Goal: Task Accomplishment & Management: Manage account settings

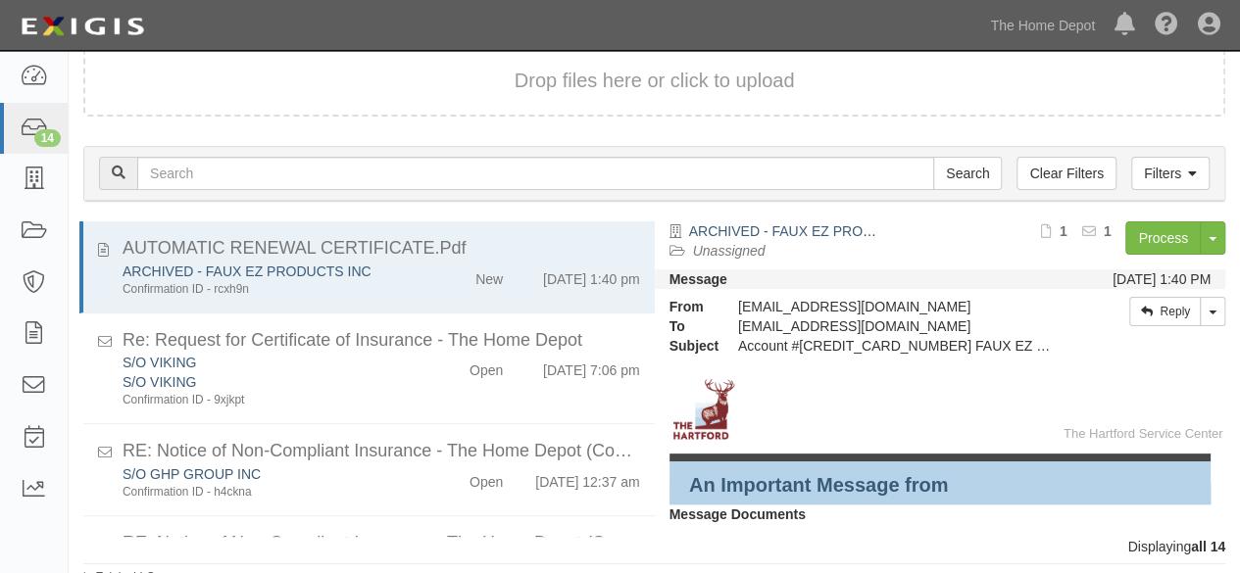
scroll to position [998, 0]
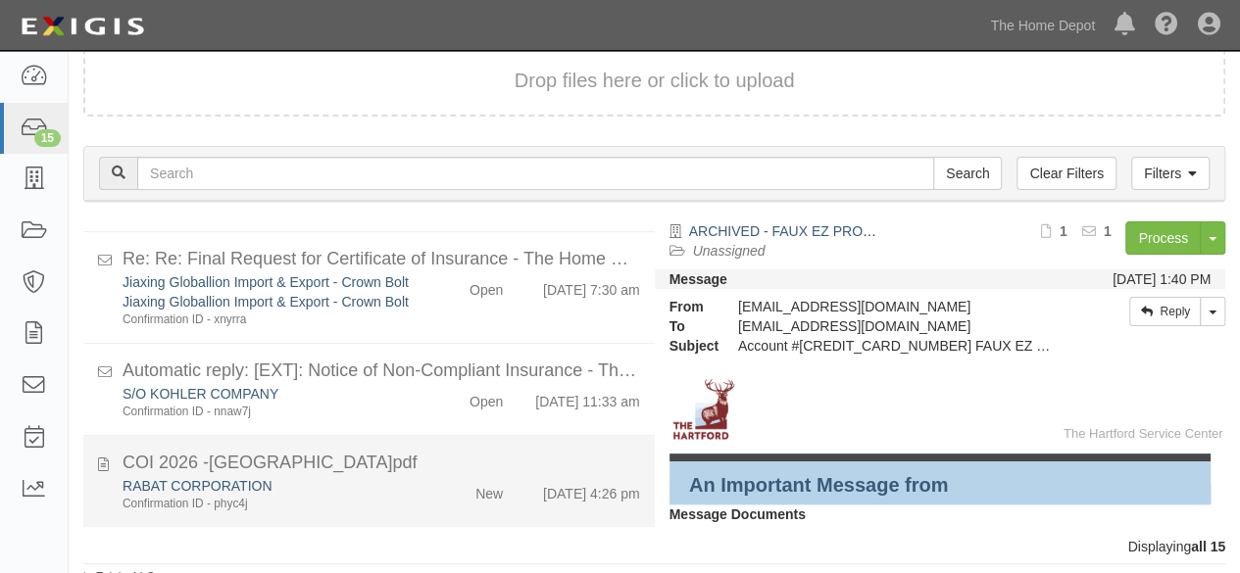
scroll to position [133, 0]
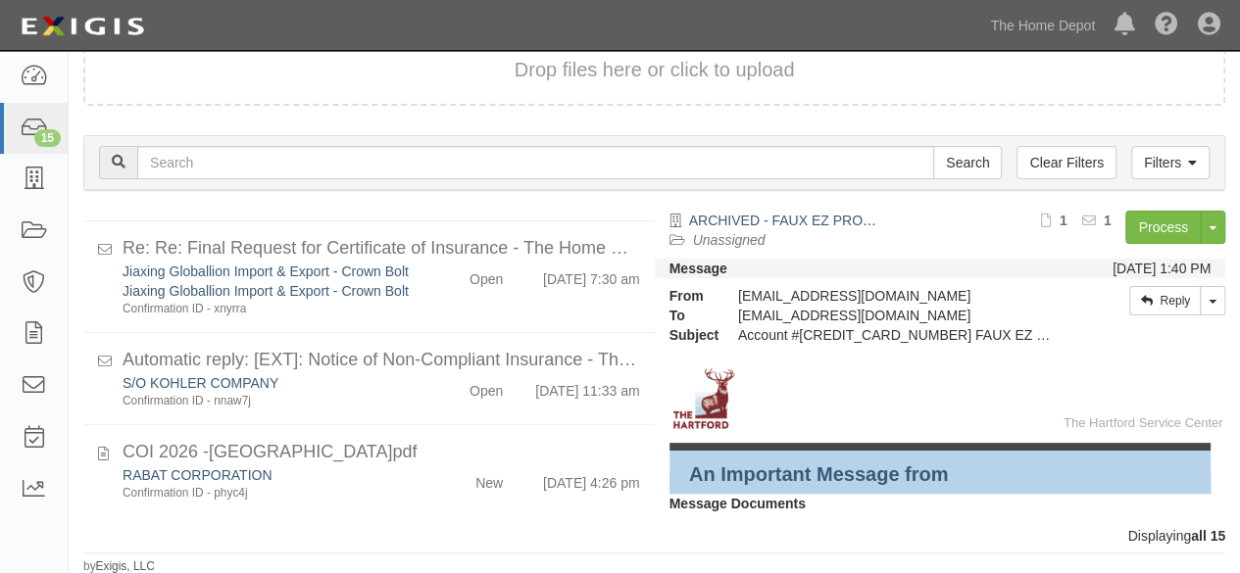
drag, startPoint x: 401, startPoint y: 477, endPoint x: 640, endPoint y: 442, distance: 241.8
click at [402, 477] on div "RABAT CORPORATION" at bounding box center [267, 476] width 289 height 20
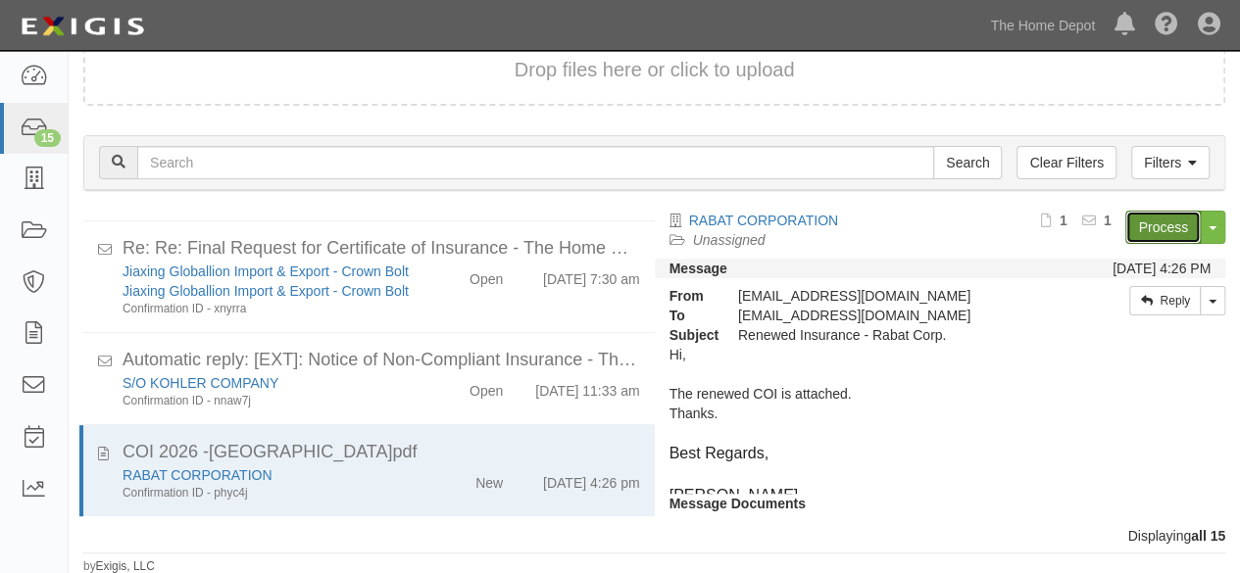
click at [1155, 230] on link "Process" at bounding box center [1162, 227] width 75 height 33
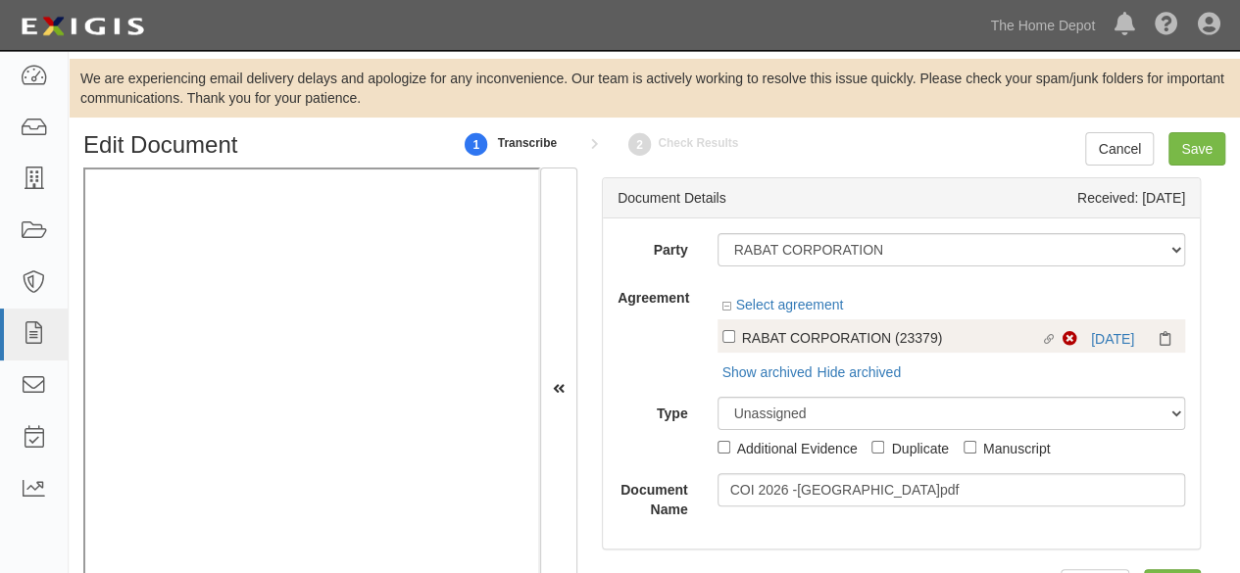
click at [1092, 342] on div "Linked agreement RABAT CORPORATION (23379) Linked agreement Non-Compliant 8/15/…" at bounding box center [952, 336] width 469 height 33
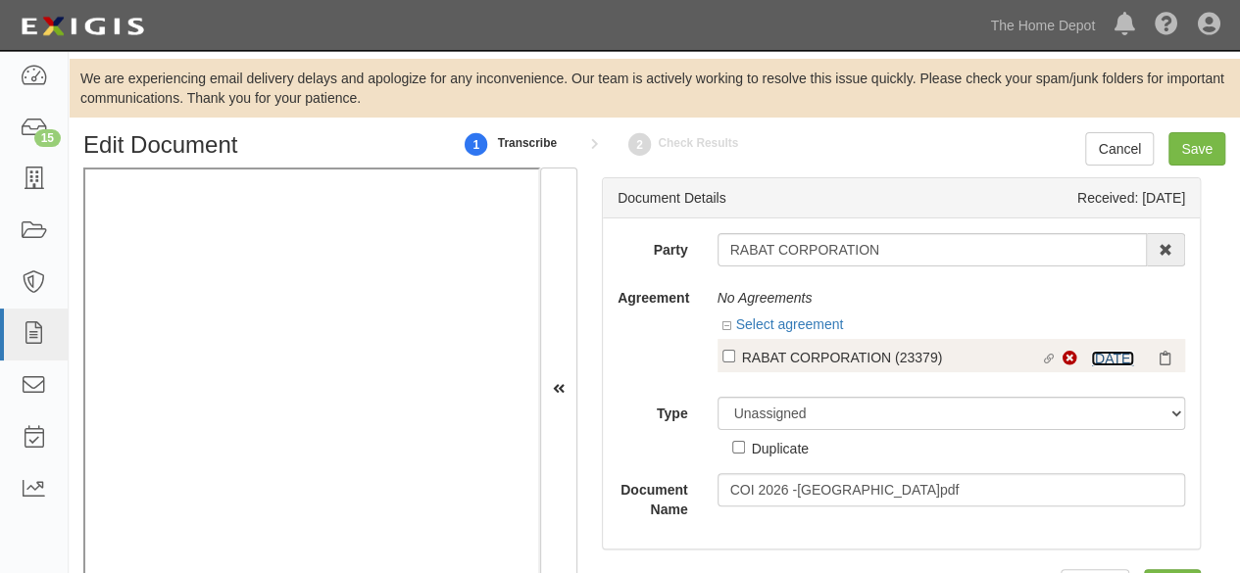
click at [1098, 363] on link "[DATE]" at bounding box center [1112, 359] width 43 height 16
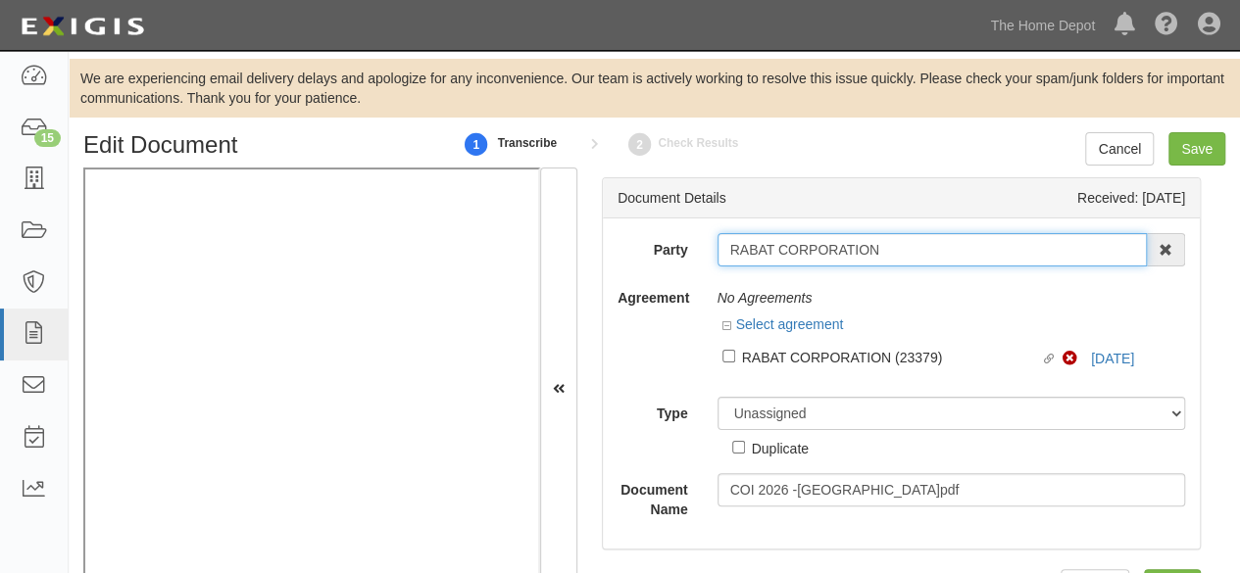
click at [793, 255] on input "RABAT CORPORATION" at bounding box center [933, 249] width 430 height 33
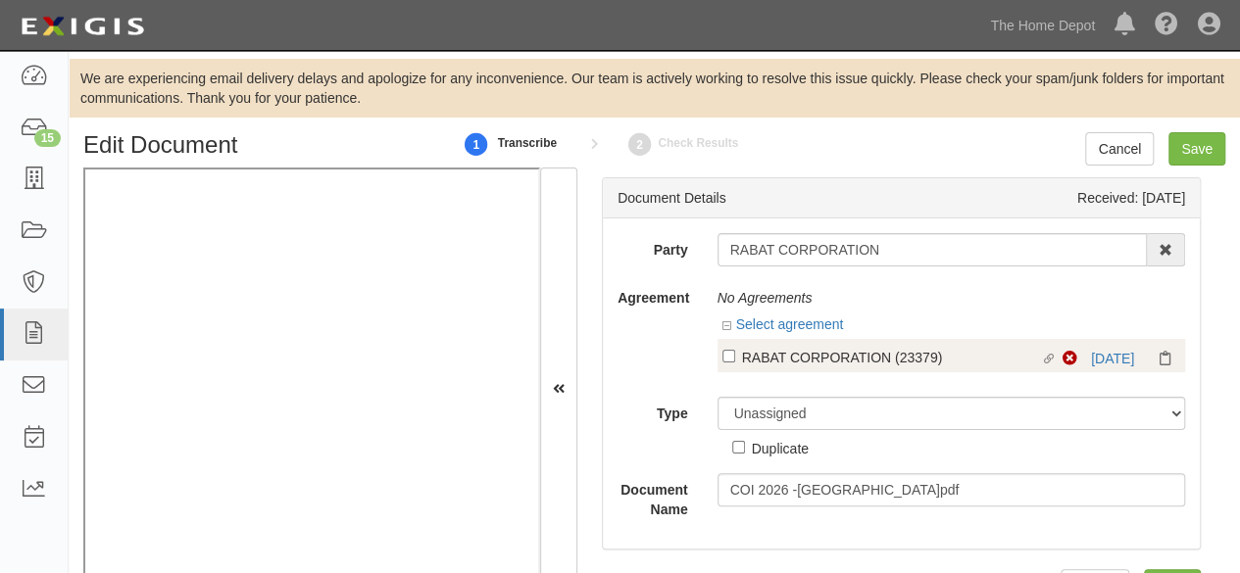
click at [802, 359] on div "RABAT CORPORATION (23379)" at bounding box center [891, 357] width 299 height 22
click at [735, 359] on input "Linked agreement RABAT CORPORATION (23379) Linked agreement" at bounding box center [728, 356] width 13 height 13
checkbox input "true"
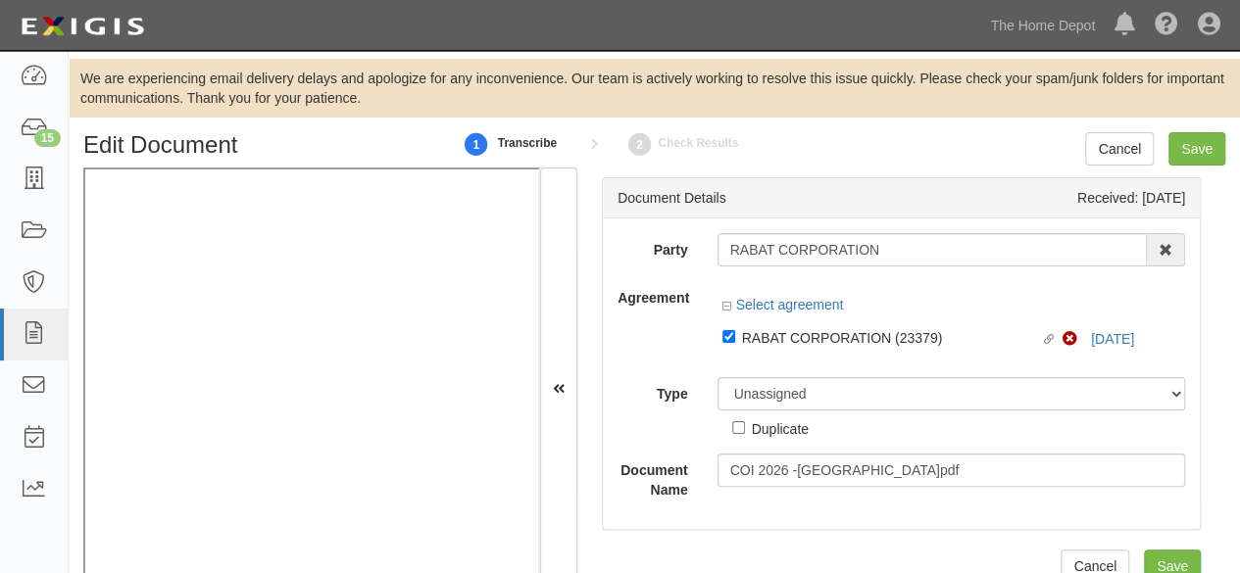
click at [739, 397] on div "Party RABAT CORPORATION 1000576868 Ontario Inc. 10 STRAWBERRY STREET 115282 CAN…" at bounding box center [902, 366] width 568 height 267
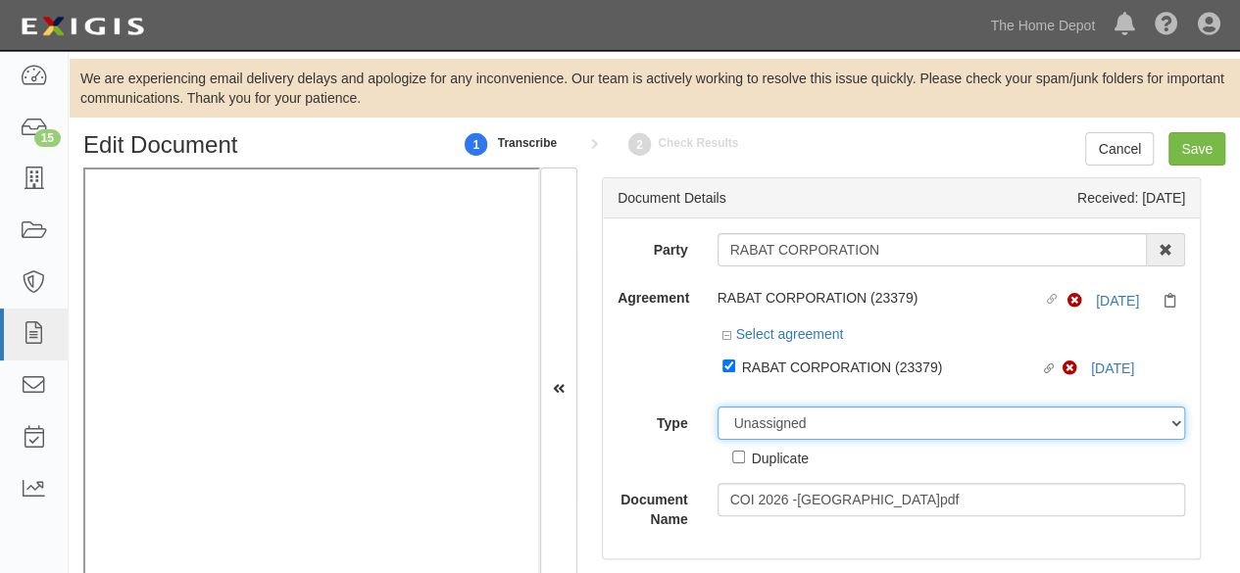
drag, startPoint x: 767, startPoint y: 422, endPoint x: 767, endPoint y: 411, distance: 11.8
click at [767, 421] on select "Unassigned Binder Cancellation Notice Certificate Contract Endorsement Insuranc…" at bounding box center [952, 423] width 469 height 33
select select "CertificateDetail"
click at [718, 407] on select "Unassigned Binder Cancellation Notice Certificate Contract Endorsement Insuranc…" at bounding box center [952, 423] width 469 height 33
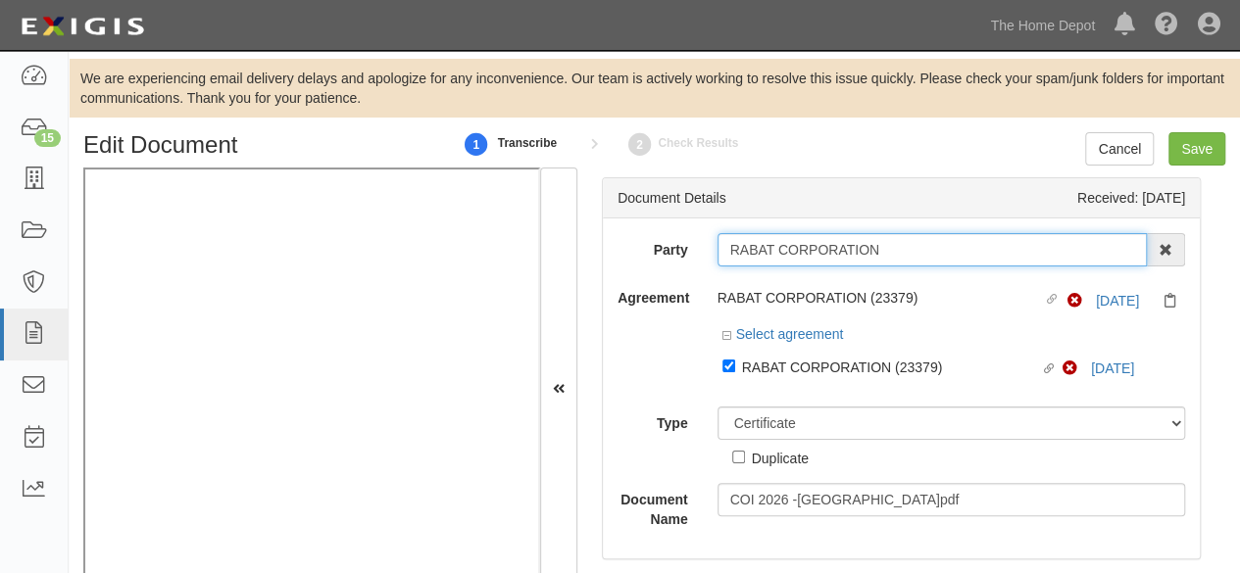
click at [797, 245] on input "RABAT CORPORATION" at bounding box center [933, 249] width 430 height 33
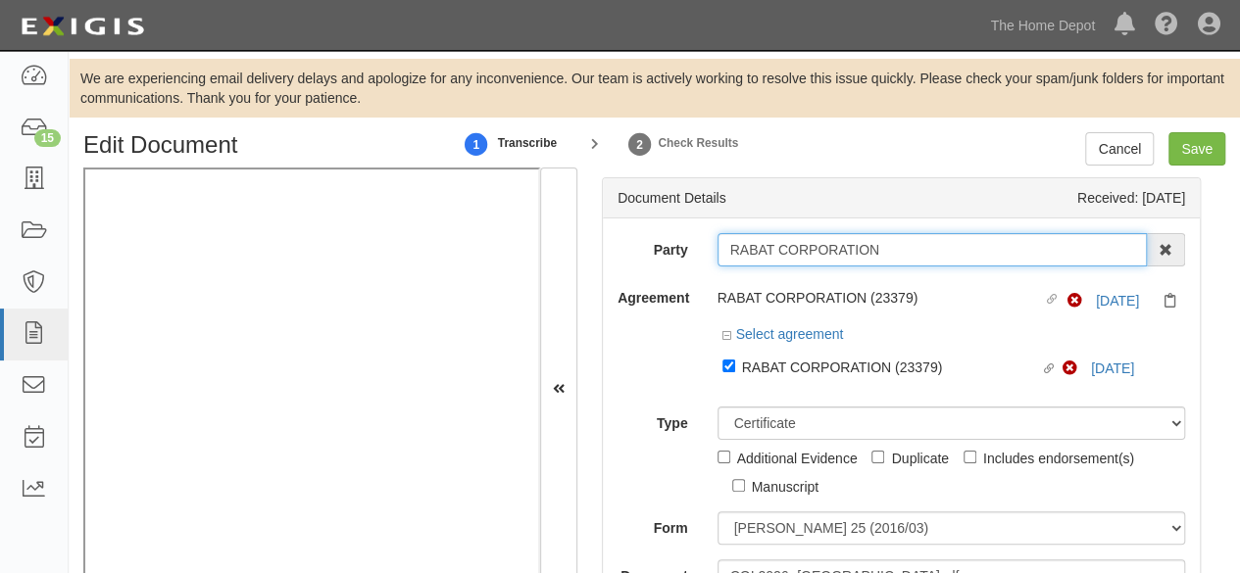
click at [797, 245] on input "RABAT CORPORATION" at bounding box center [933, 249] width 430 height 33
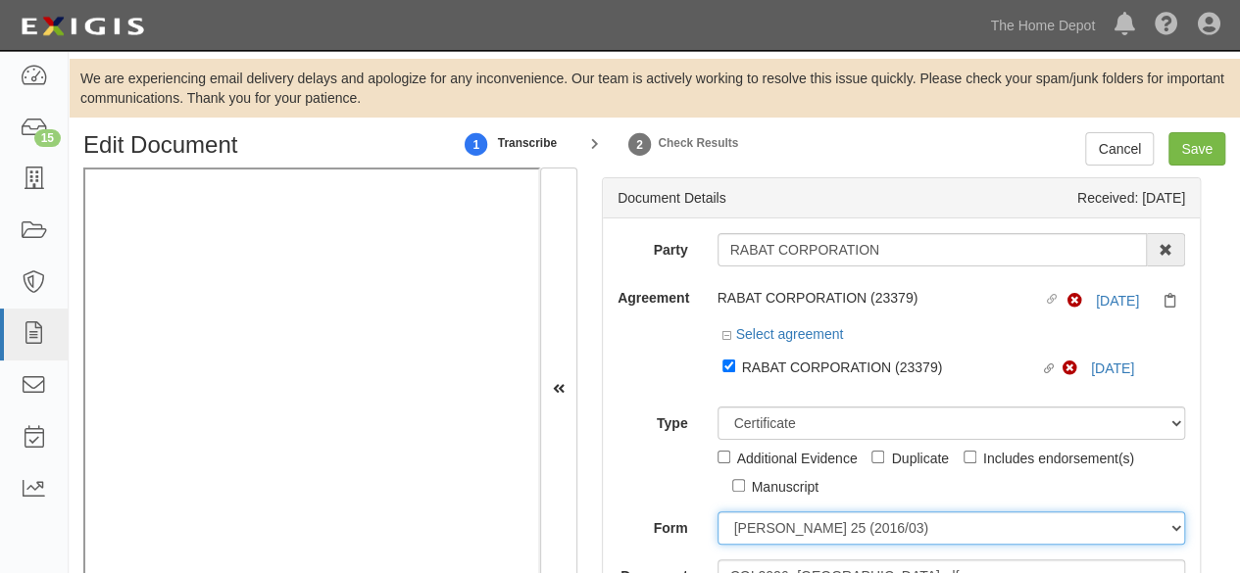
drag, startPoint x: 789, startPoint y: 531, endPoint x: 788, endPoint y: 521, distance: 9.9
click at [788, 529] on select "ACORD 25 (2016/03) ACORD 101 ACORD 855 NY (2014/05) General" at bounding box center [952, 528] width 469 height 33
select select "GeneralFormDetail"
click at [718, 512] on select "ACORD 25 (2016/03) ACORD 101 ACORD 855 NY (2014/05) General" at bounding box center [952, 528] width 469 height 33
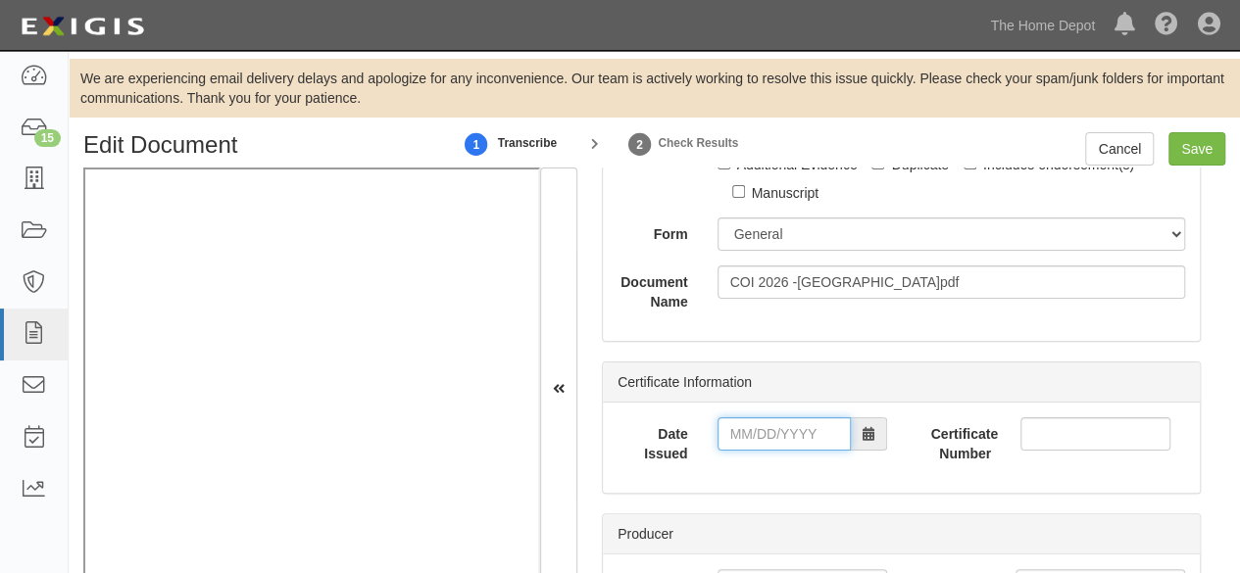
click at [753, 430] on input "Date Issued" at bounding box center [784, 434] width 133 height 33
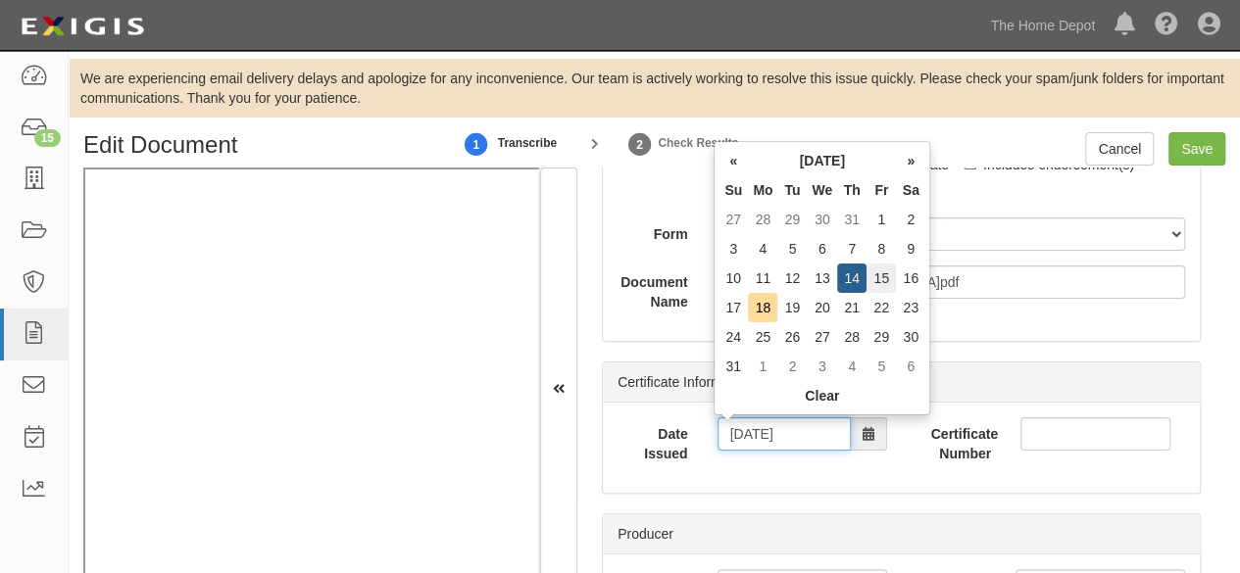
type input "08/15/2025"
click at [876, 279] on td "15" at bounding box center [881, 278] width 29 height 29
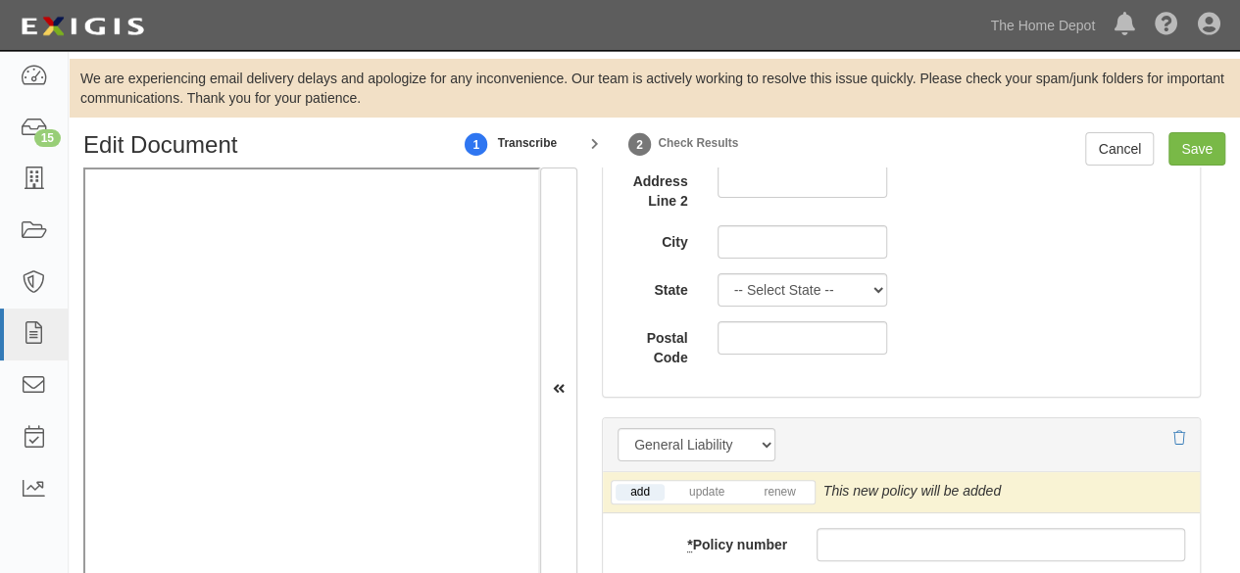
scroll to position [1470, 0]
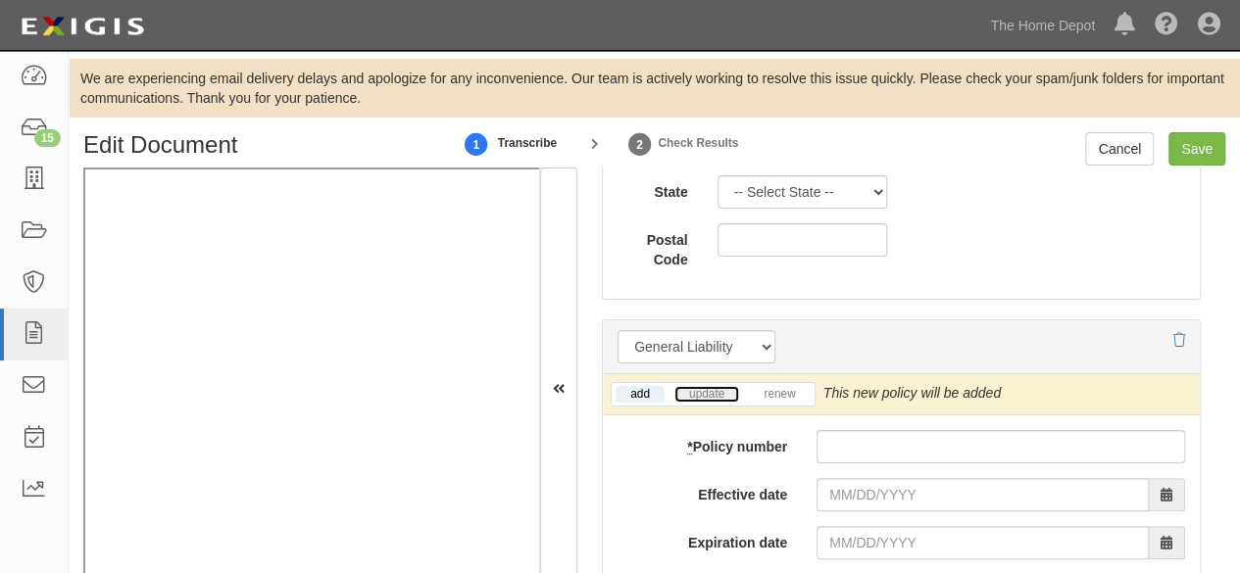
click at [708, 393] on link "update" at bounding box center [706, 394] width 65 height 17
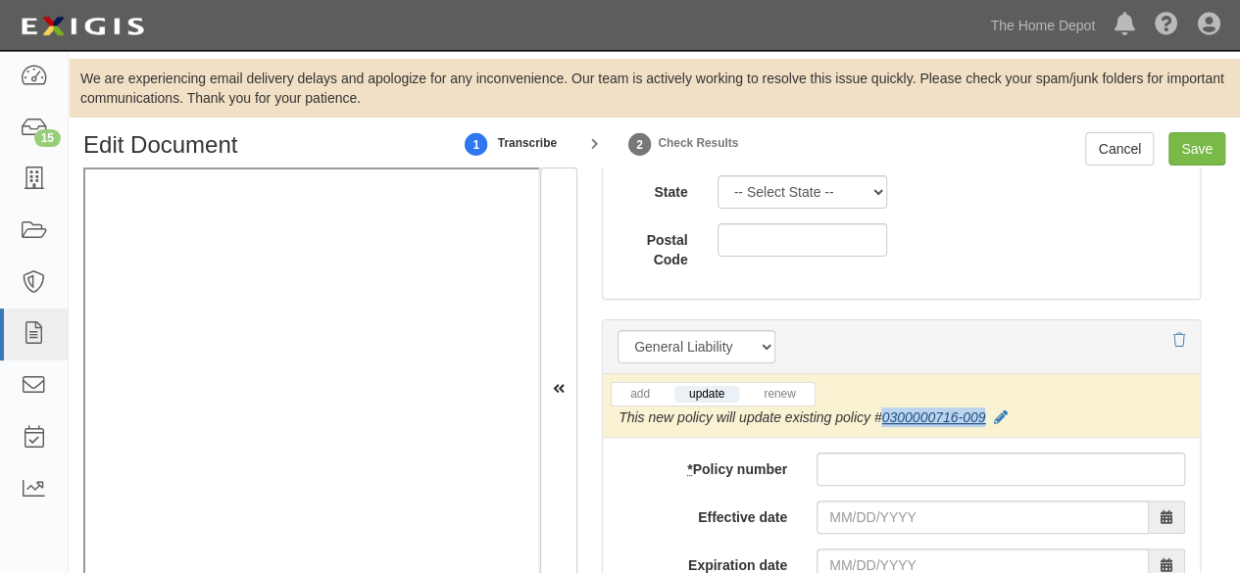
drag, startPoint x: 990, startPoint y: 409, endPoint x: 880, endPoint y: 409, distance: 109.8
click at [880, 409] on div "This new policy will update existing policy # 0300000716-009" at bounding box center [813, 418] width 388 height 20
copy link "0300000716-009"
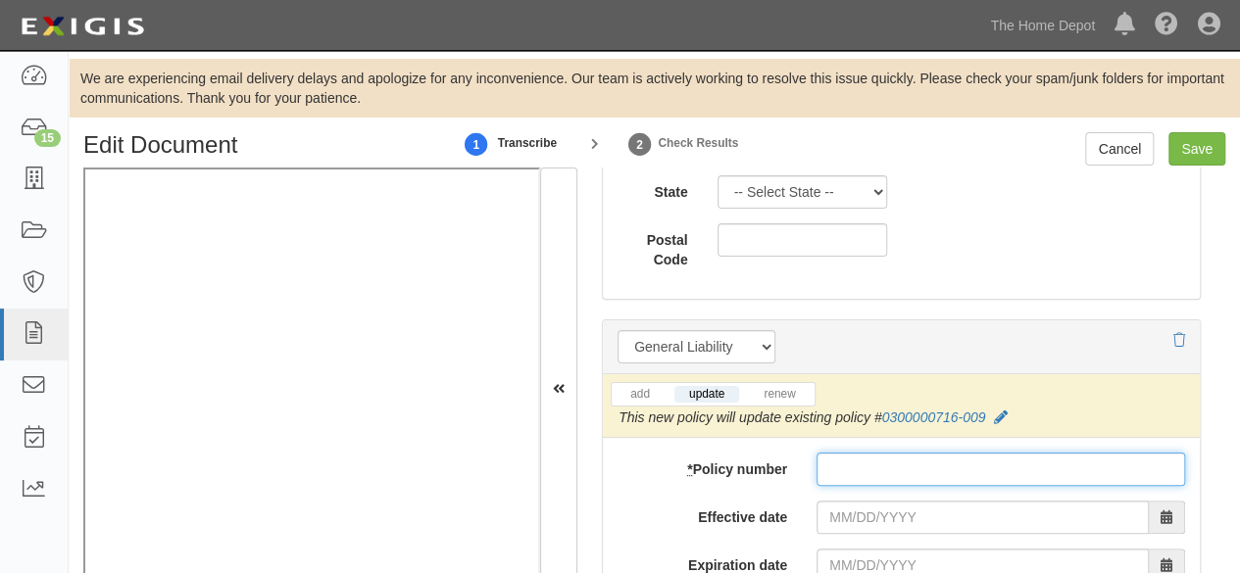
click at [830, 453] on input "* Policy number" at bounding box center [1001, 469] width 369 height 33
paste input "0300000716-009"
type input "0300000716-009"
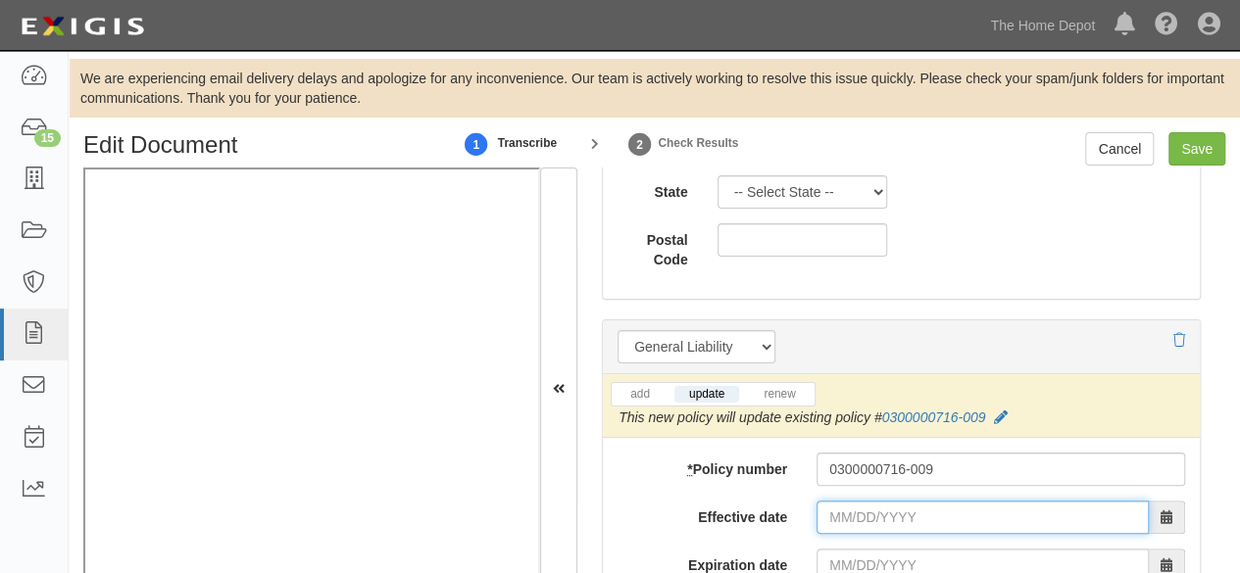
drag, startPoint x: 870, startPoint y: 511, endPoint x: 845, endPoint y: 507, distance: 25.8
click at [872, 509] on input "Effective date" at bounding box center [983, 517] width 332 height 33
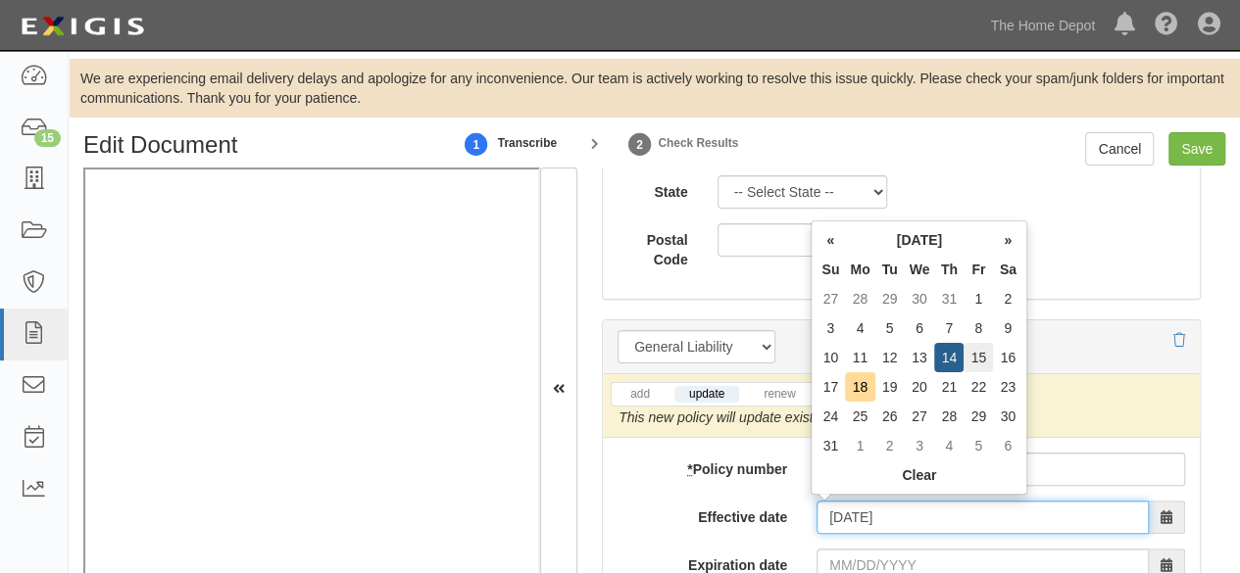
type input "08/15/2025"
type input "08/15/2026"
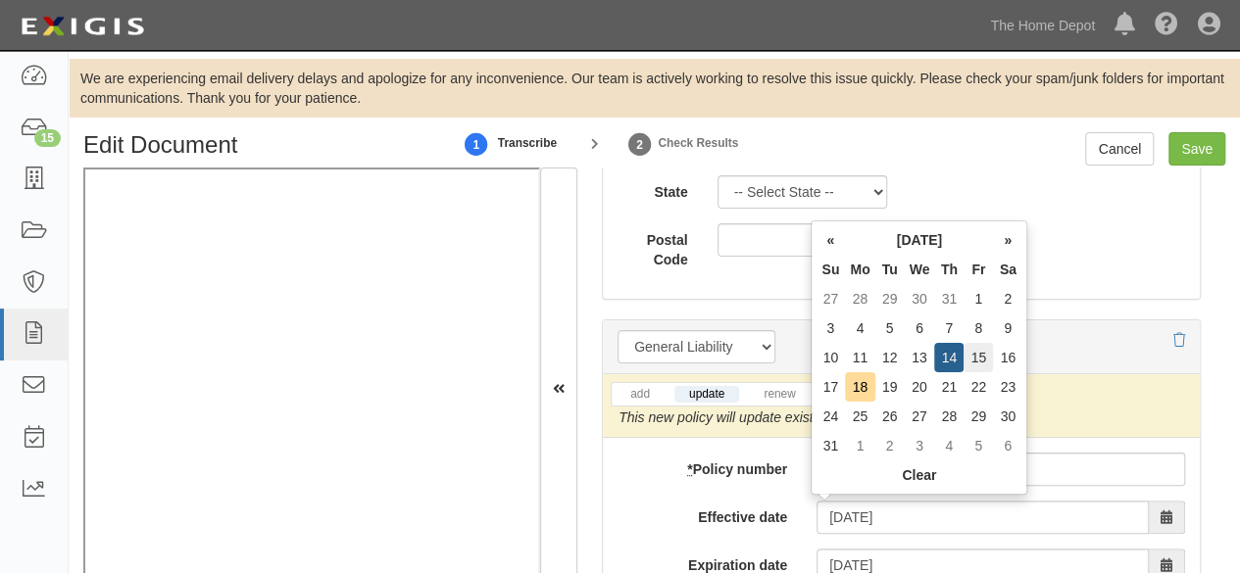
click at [987, 357] on td "15" at bounding box center [978, 357] width 29 height 29
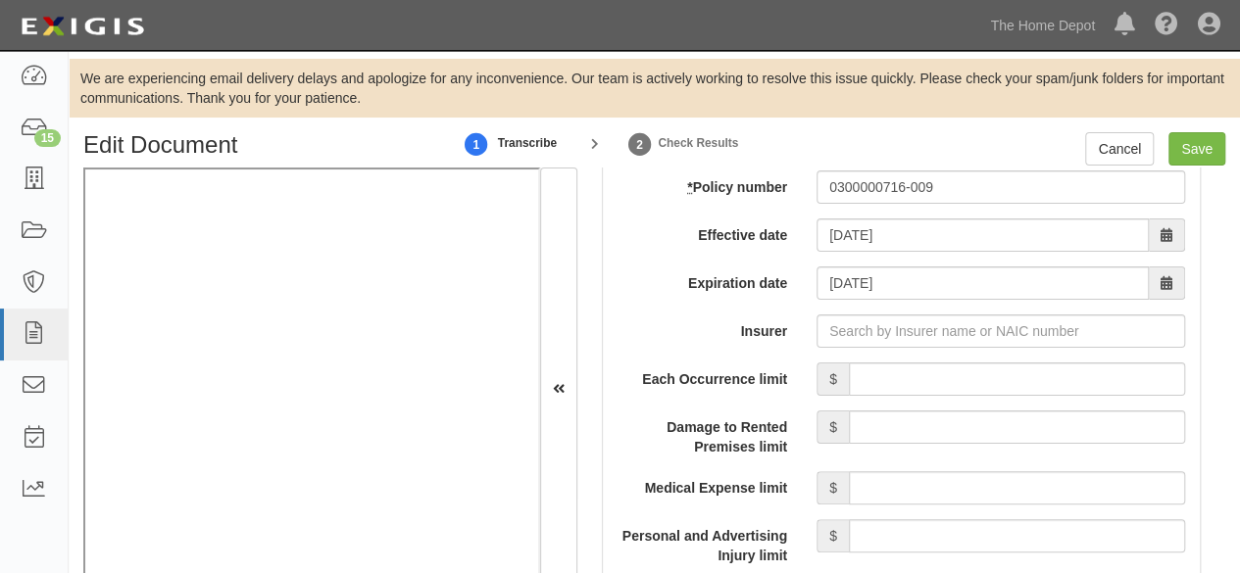
scroll to position [1960, 0]
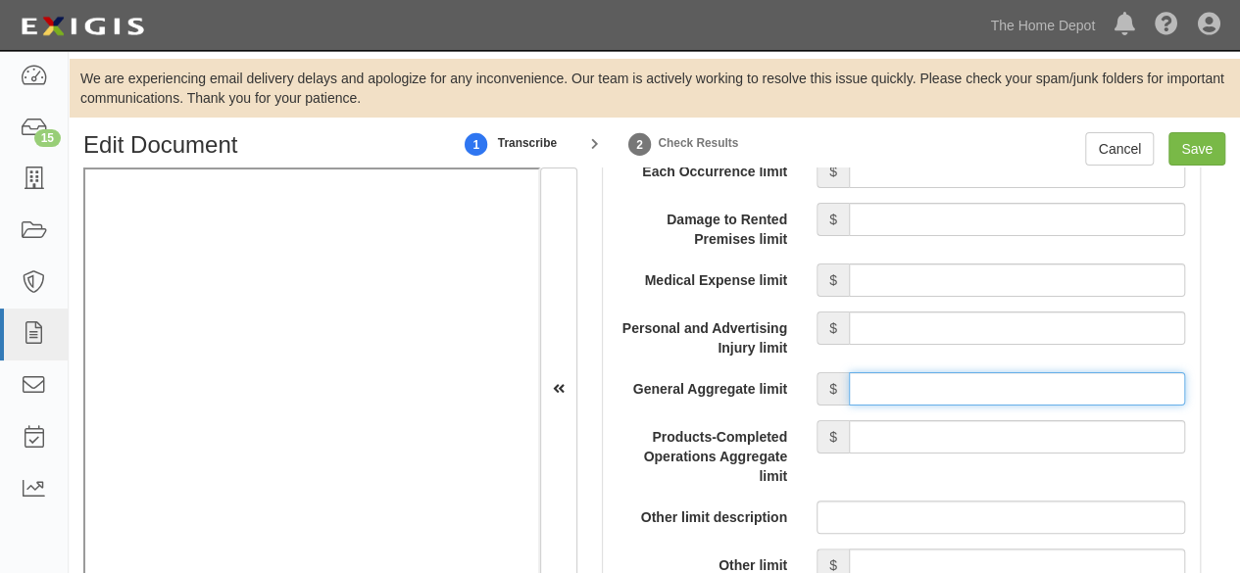
click at [882, 381] on input "General Aggregate limit" at bounding box center [1017, 388] width 336 height 33
type input "5,000,000"
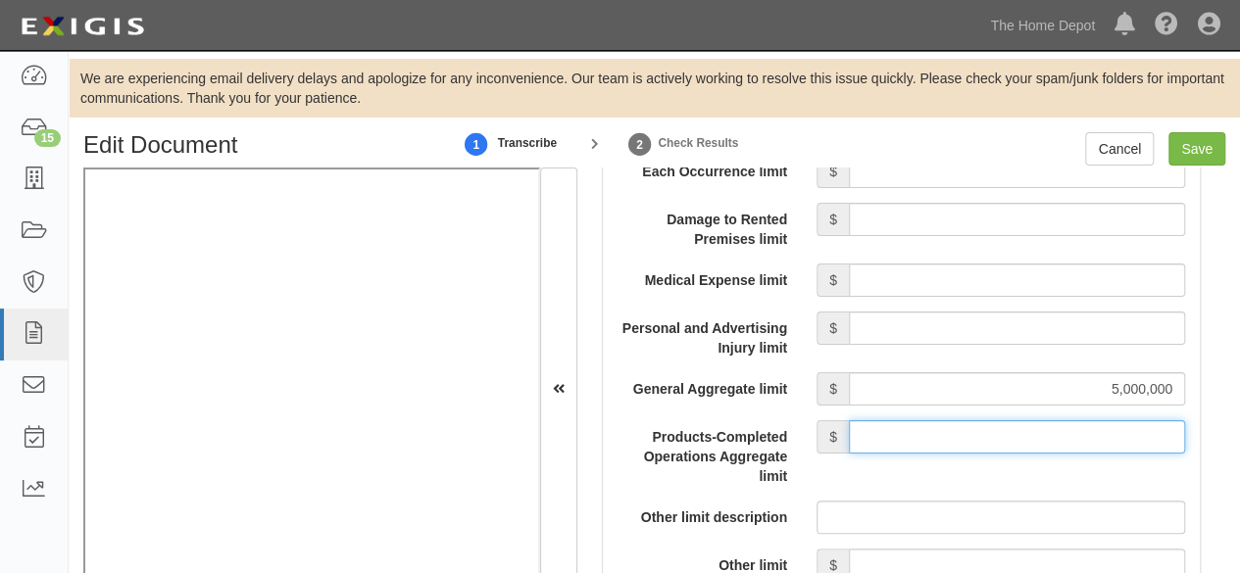
click at [988, 426] on input "Products-Completed Operations Aggregate limit" at bounding box center [1017, 437] width 336 height 33
type input "10,000,000"
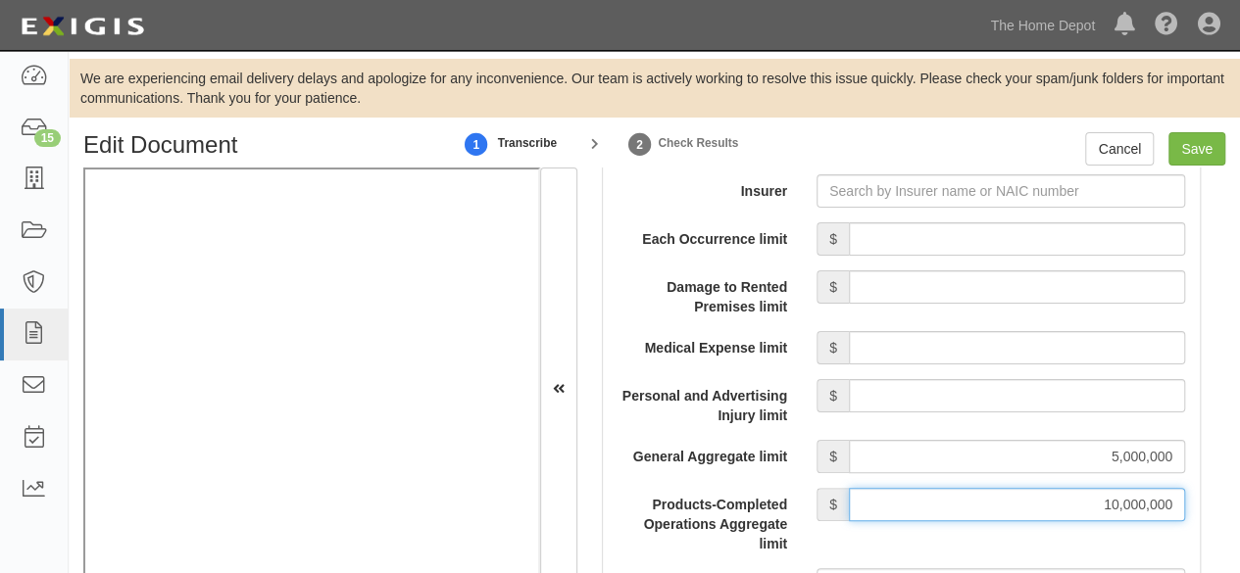
scroll to position [1862, 0]
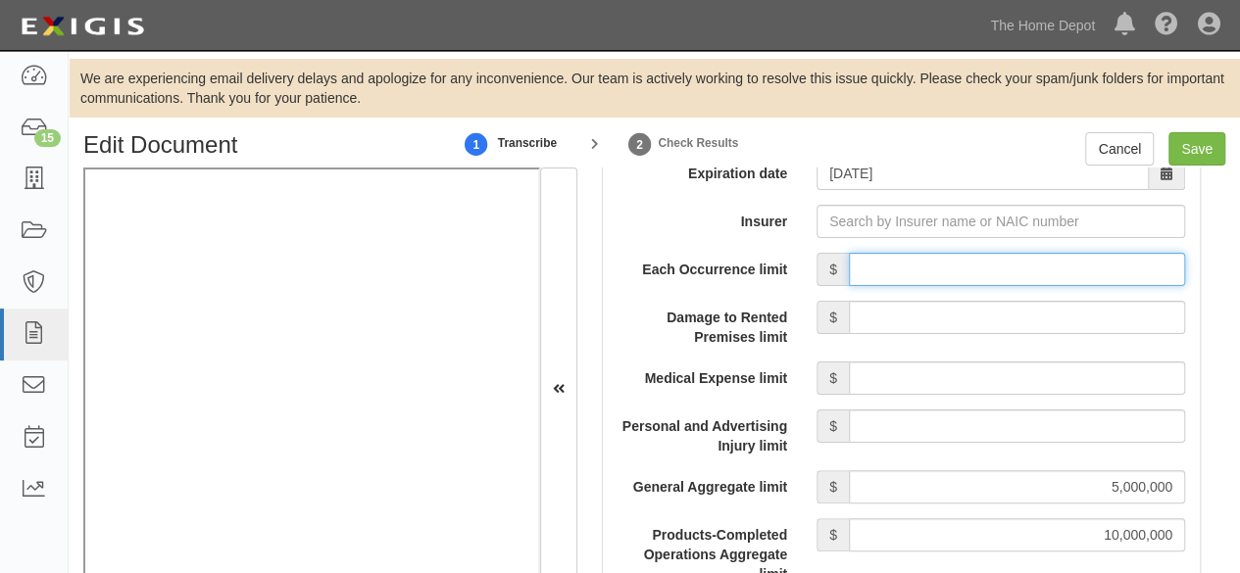
click at [934, 271] on input "Each Occurrence limit" at bounding box center [1017, 269] width 336 height 33
type input "8,000,000"
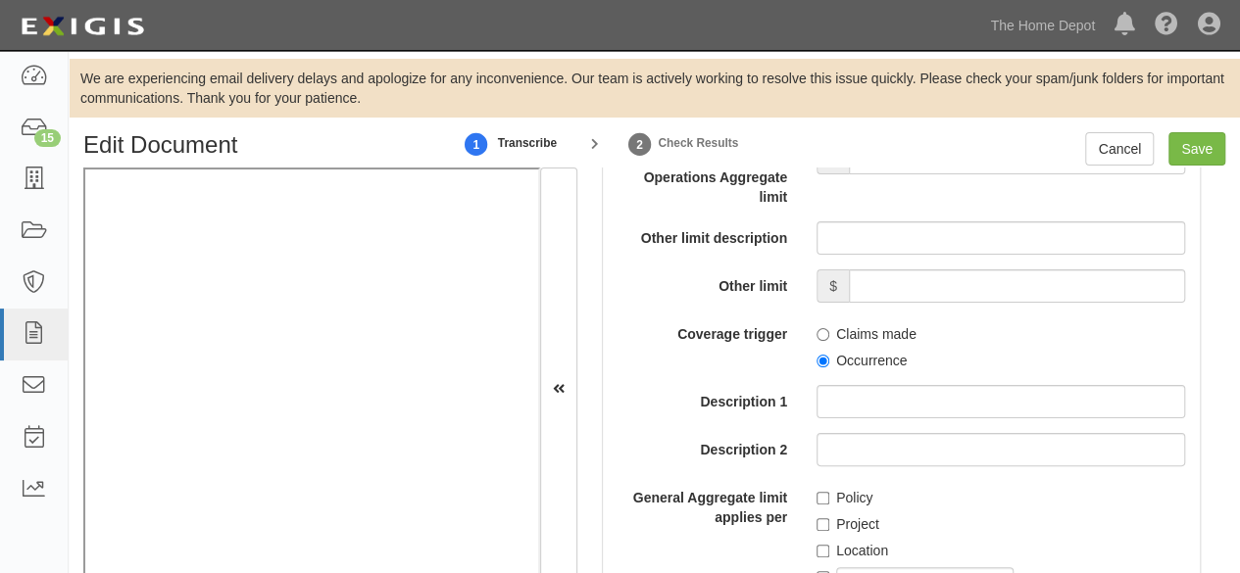
scroll to position [2255, 0]
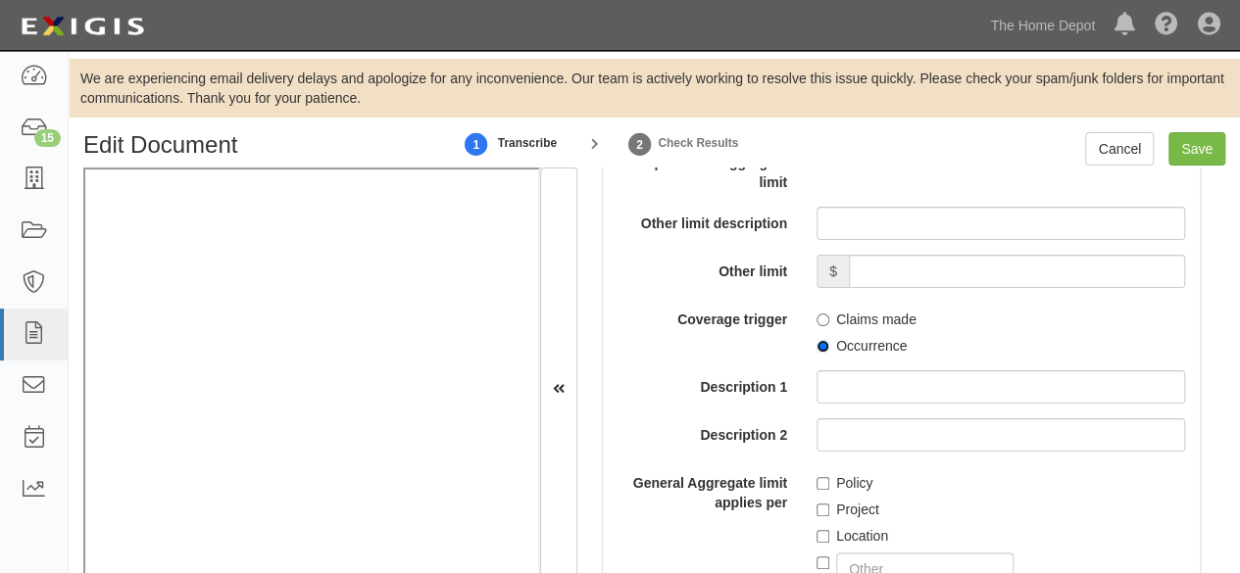
click at [817, 342] on input "Occurrence" at bounding box center [823, 346] width 13 height 13
radio input "true"
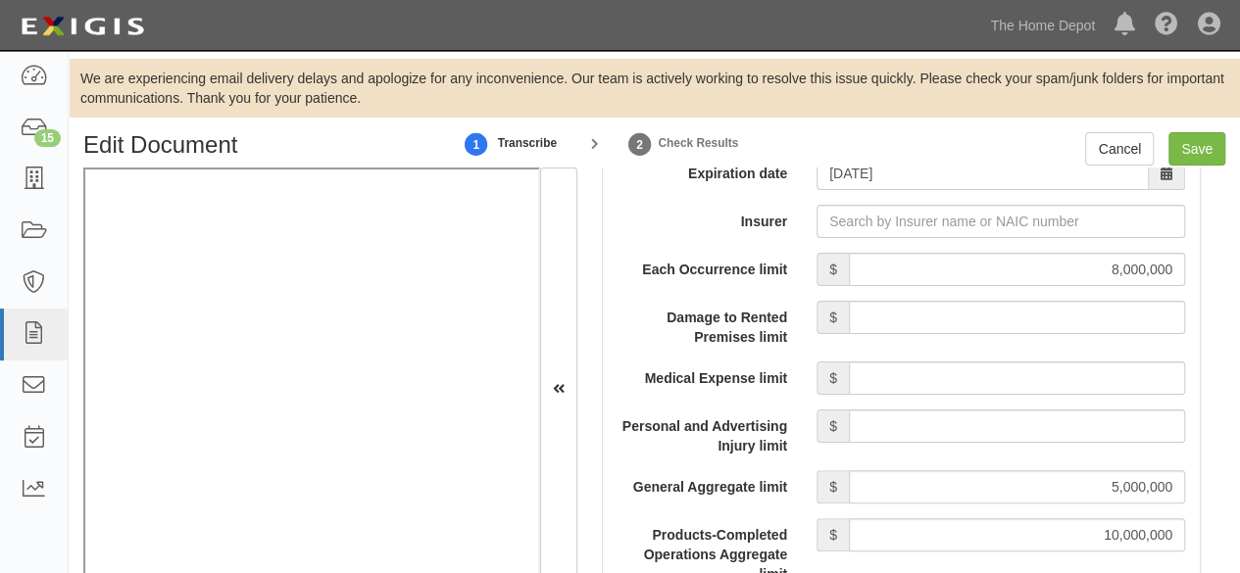
scroll to position [1666, 0]
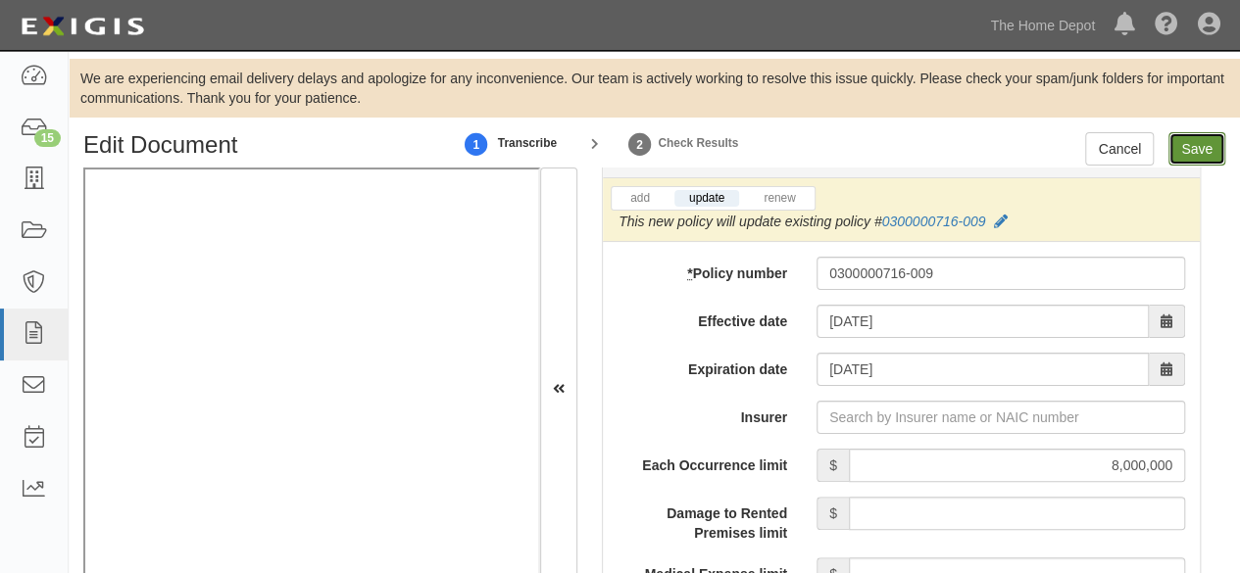
click at [1192, 154] on input "Save" at bounding box center [1196, 148] width 57 height 33
type input "8000000"
type input "5000000"
type input "10000000"
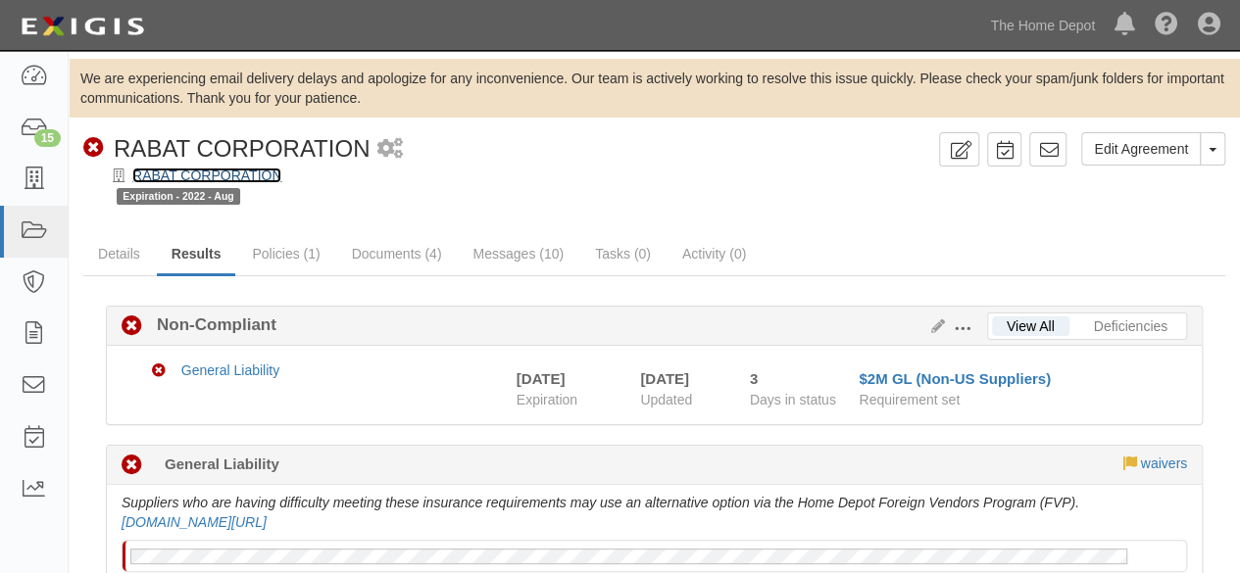
click at [252, 182] on link "RABAT CORPORATION" at bounding box center [206, 176] width 149 height 16
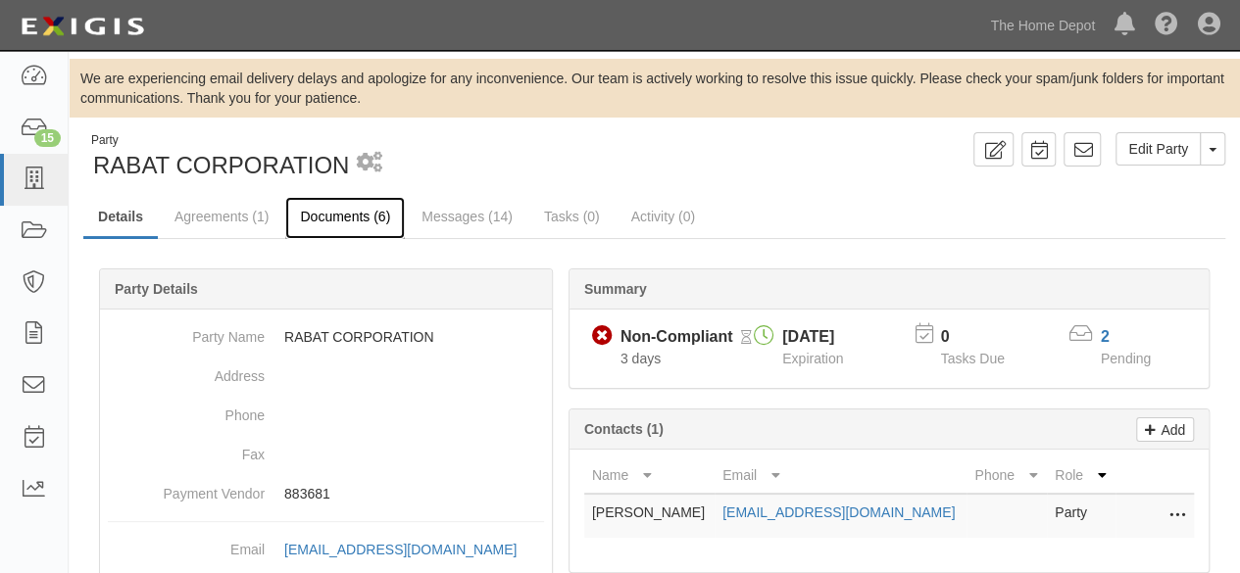
click at [329, 217] on link "Documents (6)" at bounding box center [345, 218] width 120 height 42
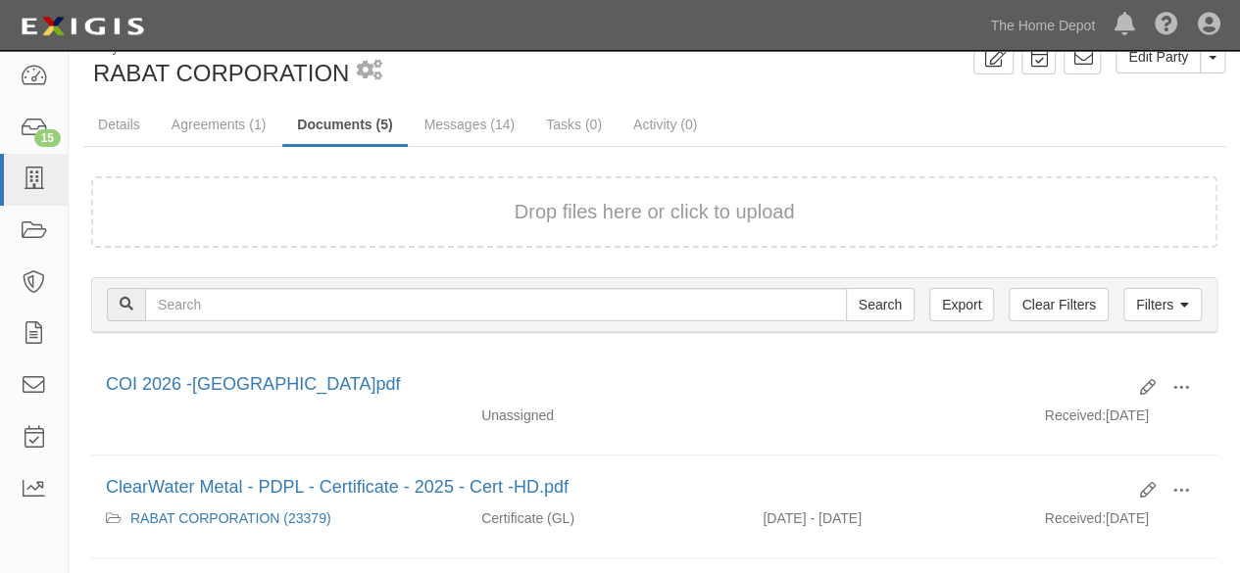
scroll to position [196, 0]
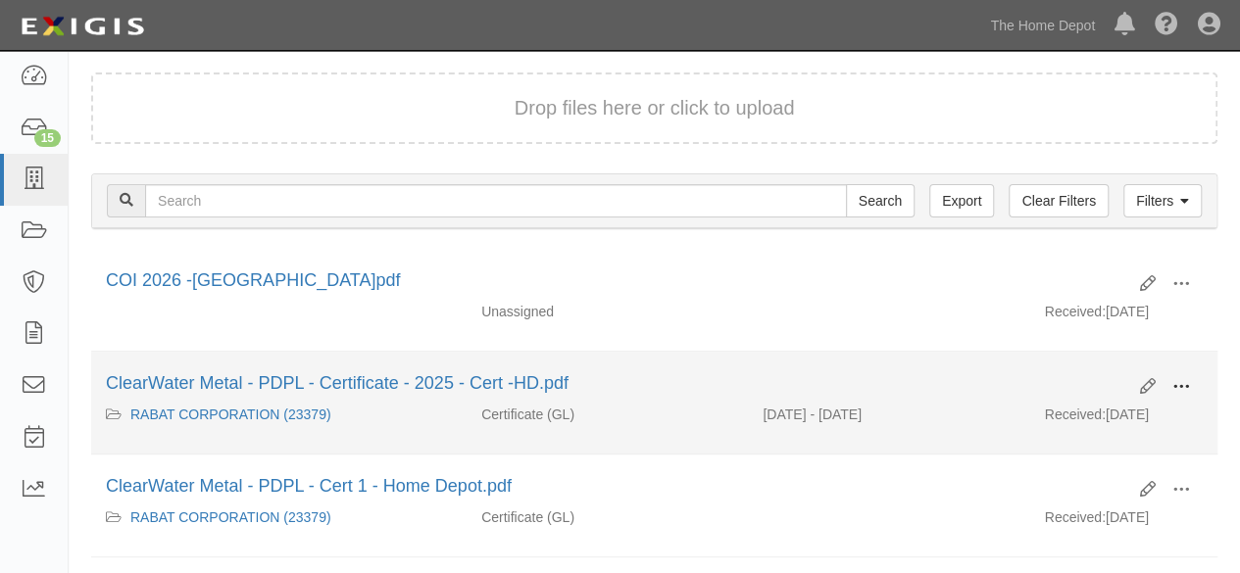
click at [1182, 385] on span at bounding box center [1181, 387] width 18 height 18
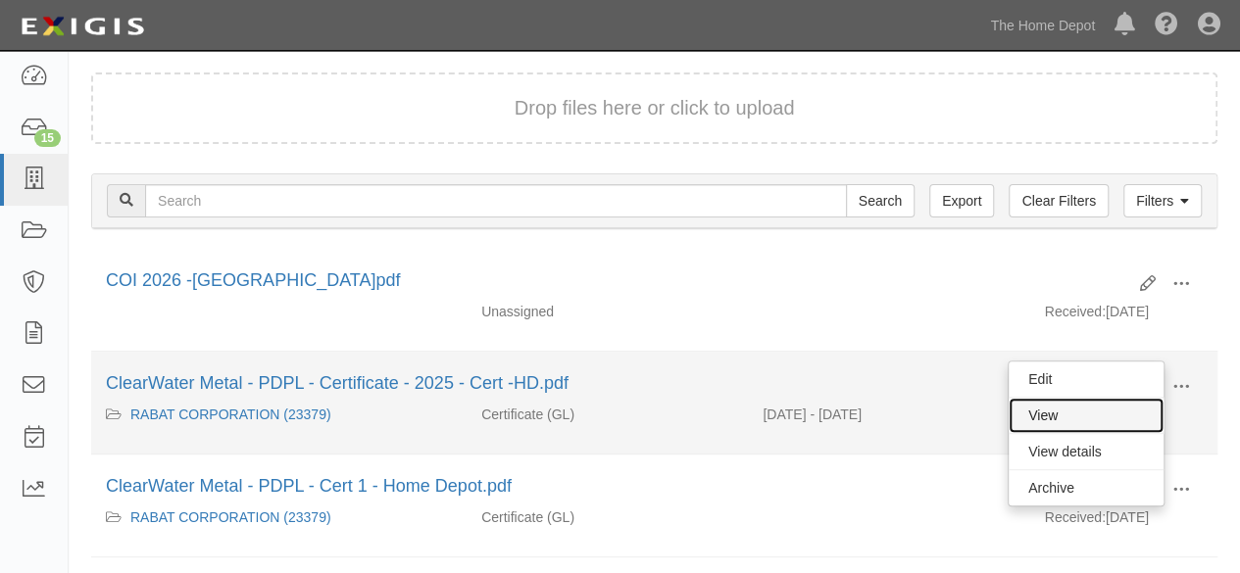
click at [1084, 413] on link "View" at bounding box center [1086, 415] width 155 height 35
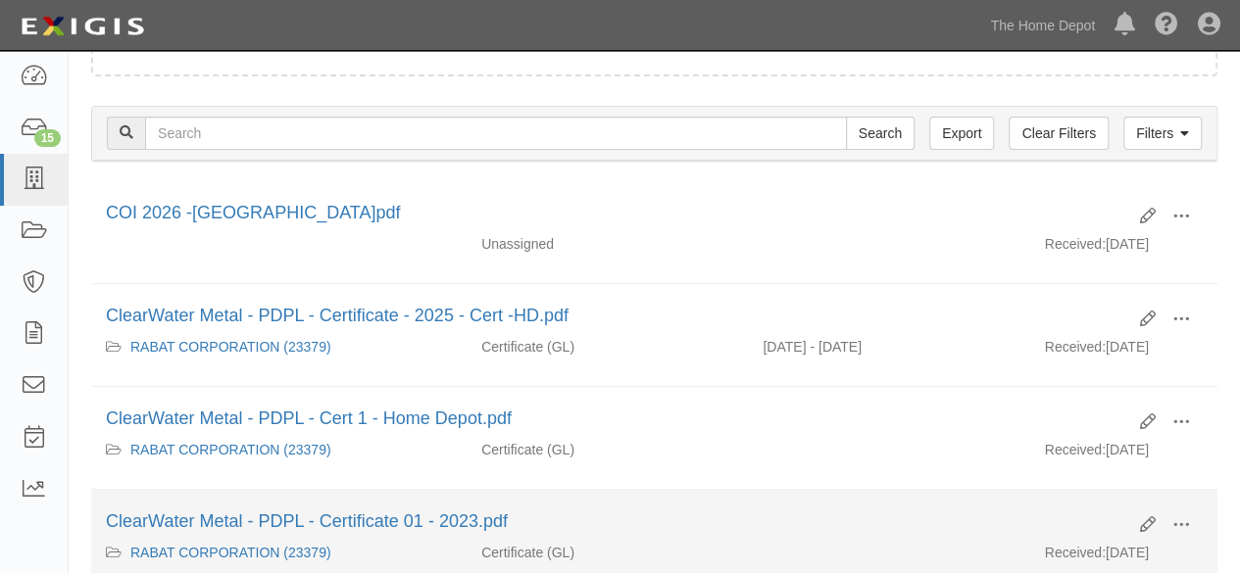
scroll to position [294, 0]
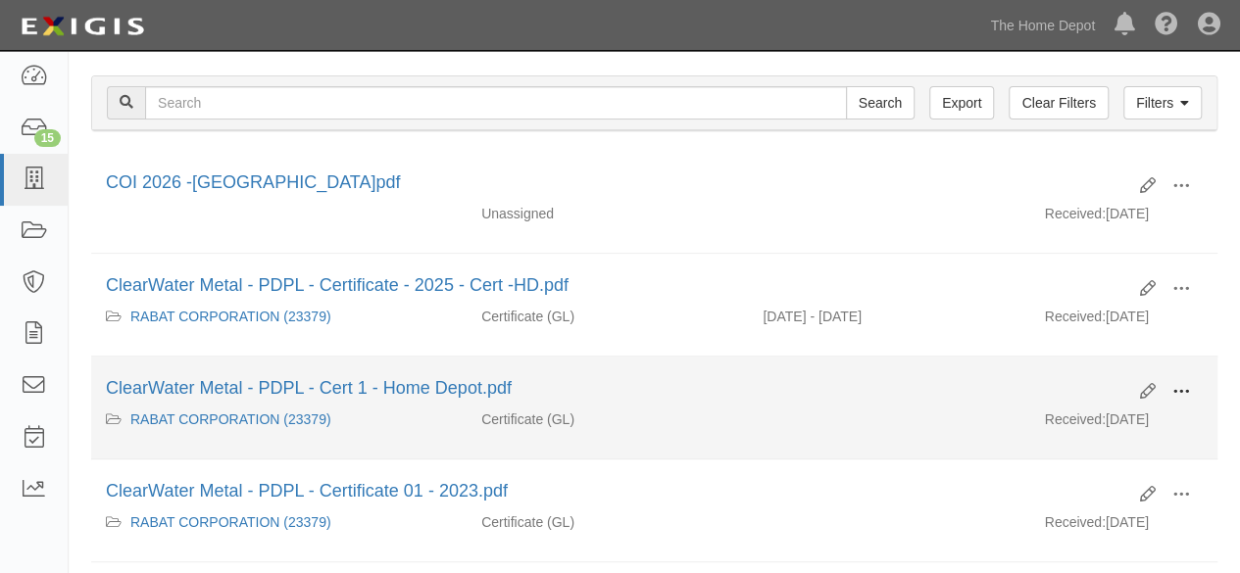
drag, startPoint x: 1180, startPoint y: 385, endPoint x: 1170, endPoint y: 394, distance: 13.2
click at [1176, 389] on span at bounding box center [1181, 392] width 18 height 18
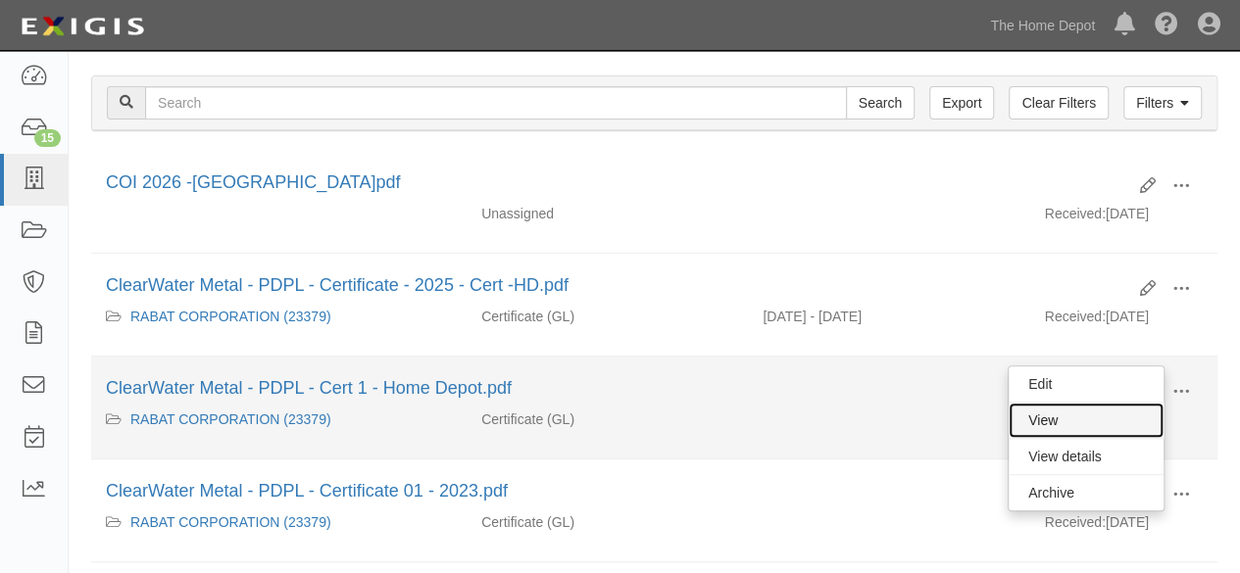
click at [1114, 421] on link "View" at bounding box center [1086, 420] width 155 height 35
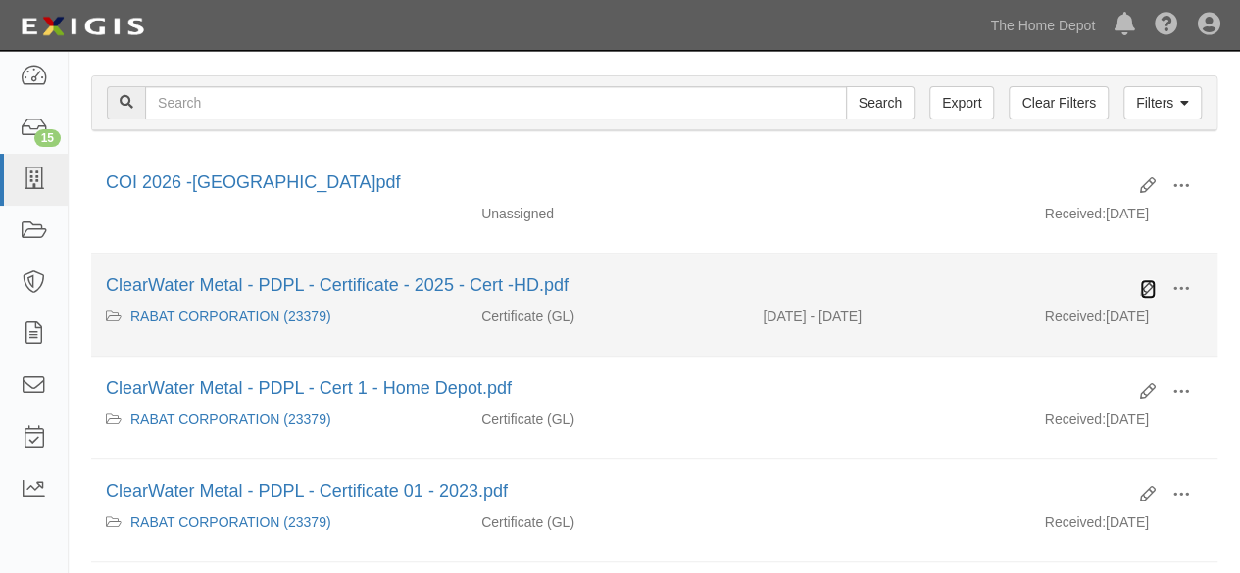
click at [1147, 283] on icon at bounding box center [1148, 289] width 16 height 16
click at [1176, 280] on span at bounding box center [1181, 289] width 18 height 18
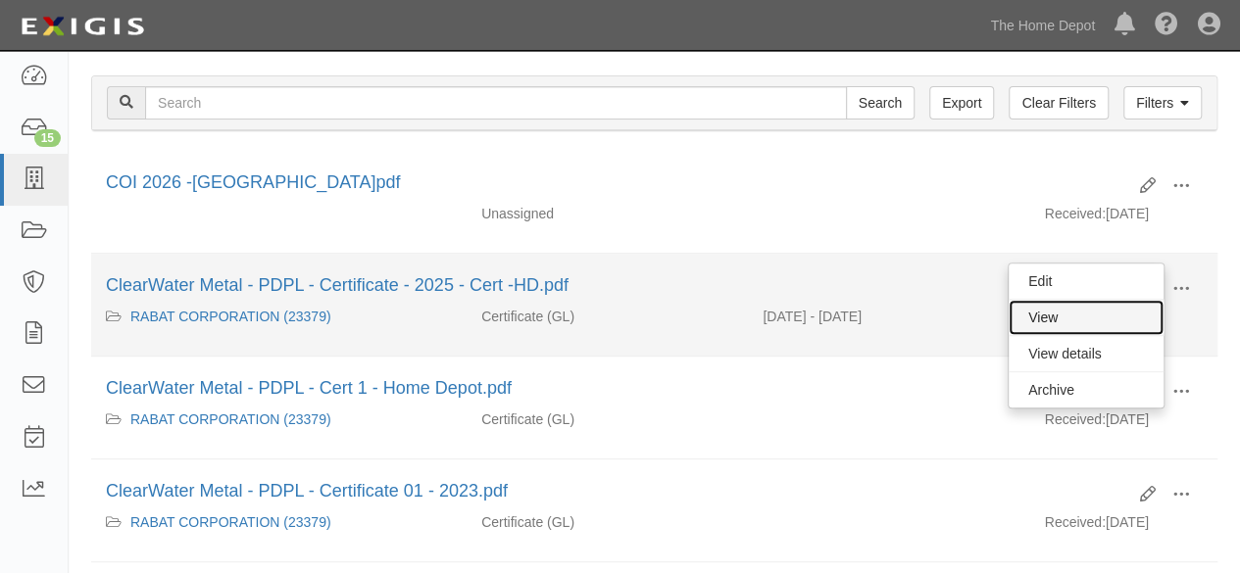
click at [1097, 317] on link "View" at bounding box center [1086, 317] width 155 height 35
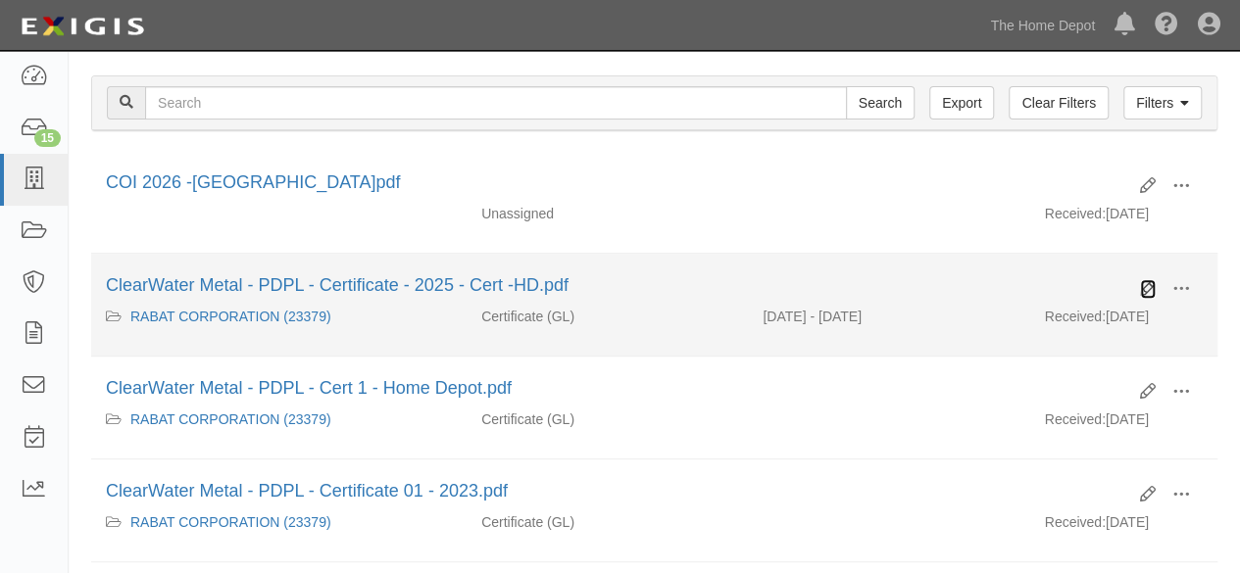
click at [1143, 291] on icon at bounding box center [1148, 289] width 16 height 16
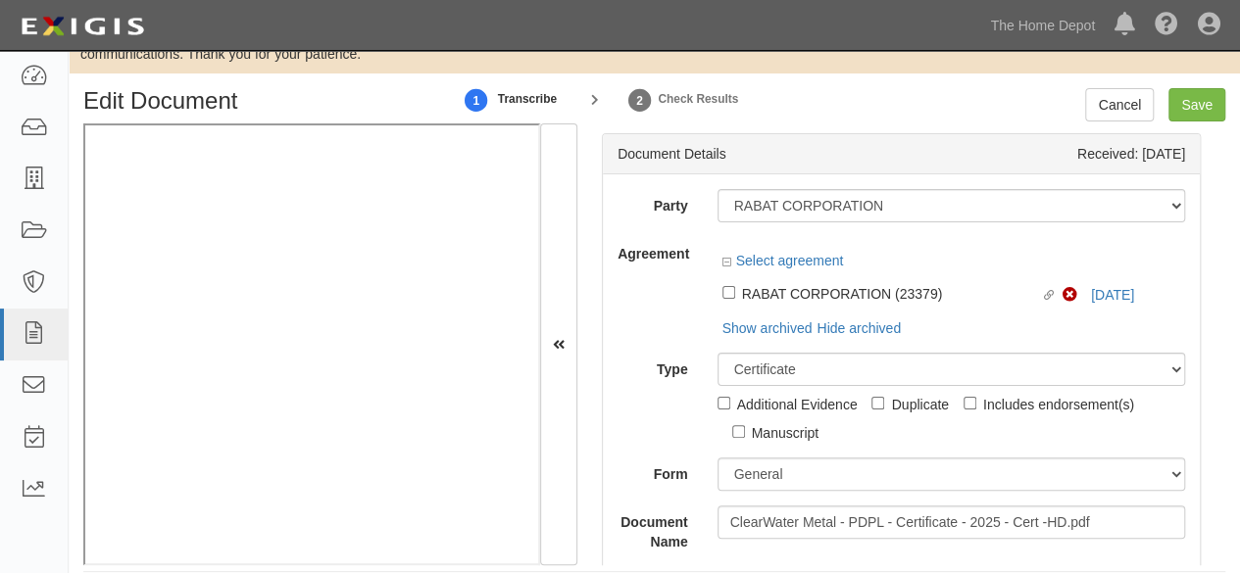
scroll to position [64, 0]
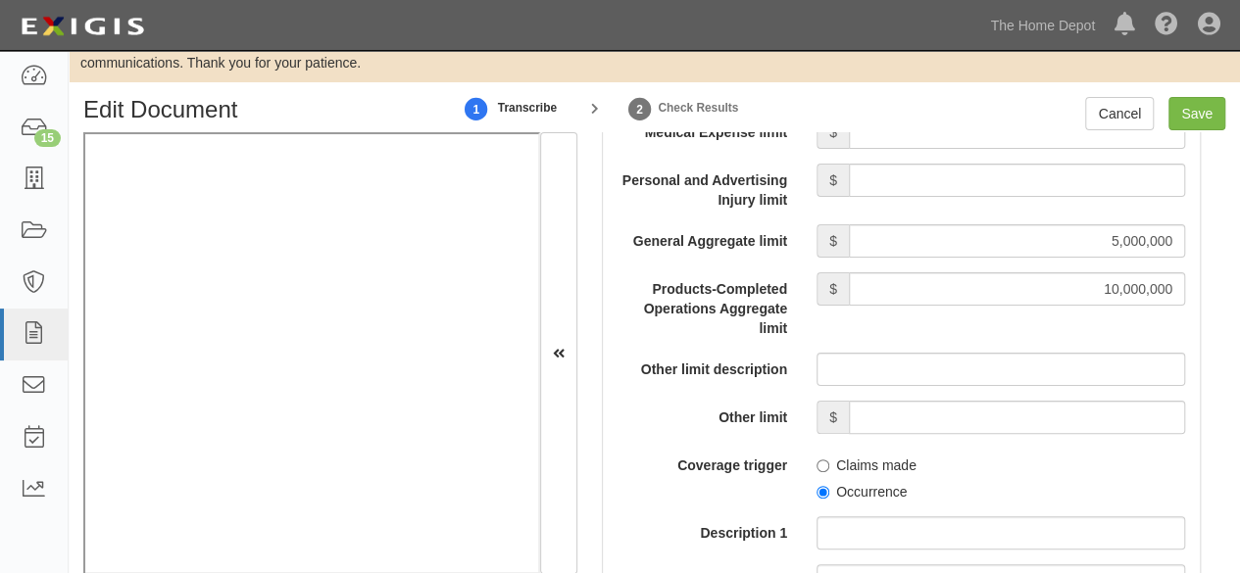
scroll to position [2058, 0]
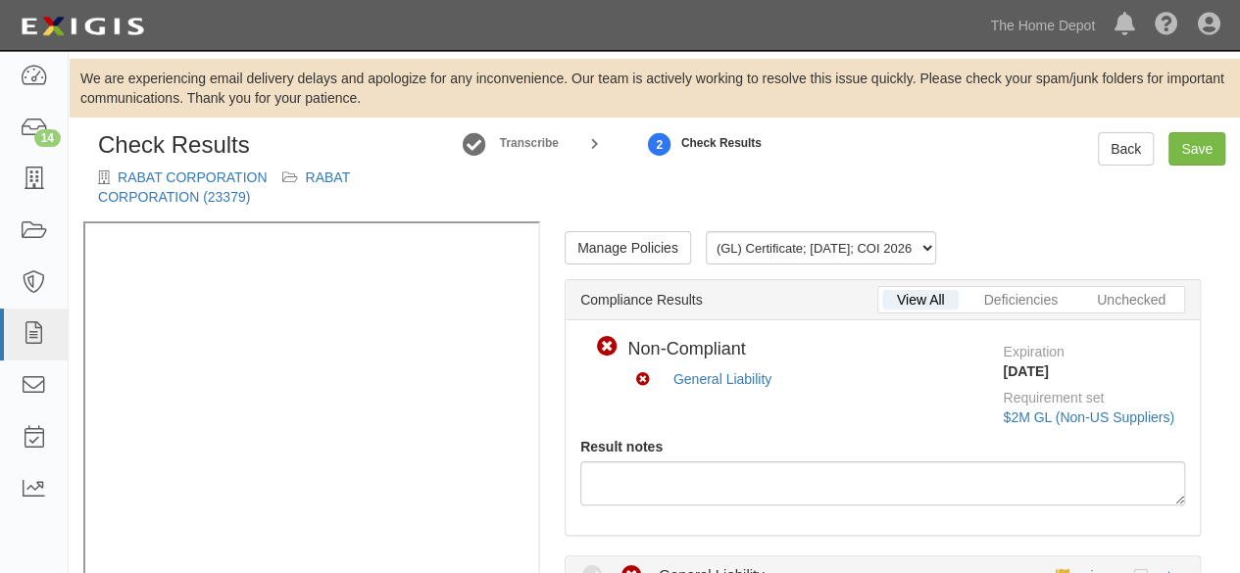
scroll to position [490, 0]
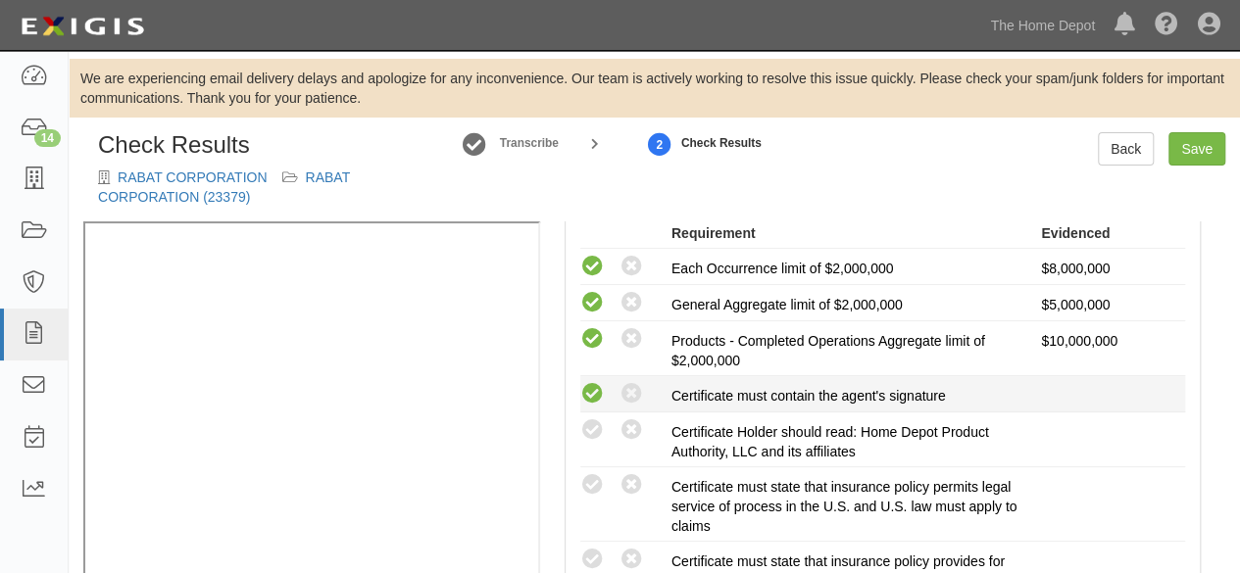
click at [594, 395] on icon at bounding box center [592, 394] width 25 height 25
radio input "true"
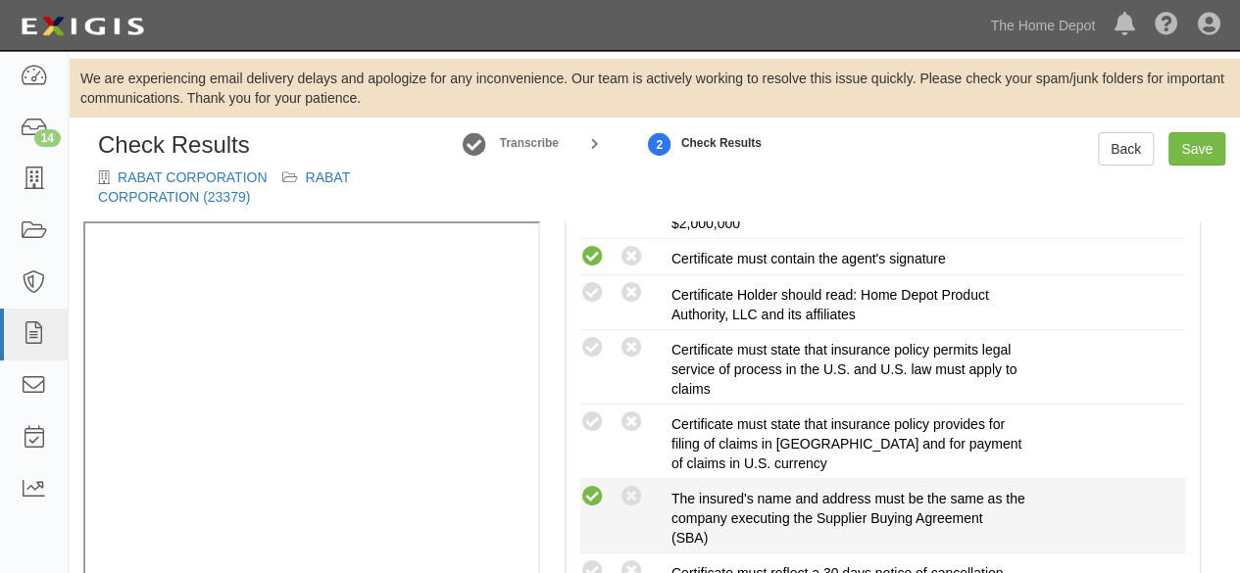
scroll to position [686, 0]
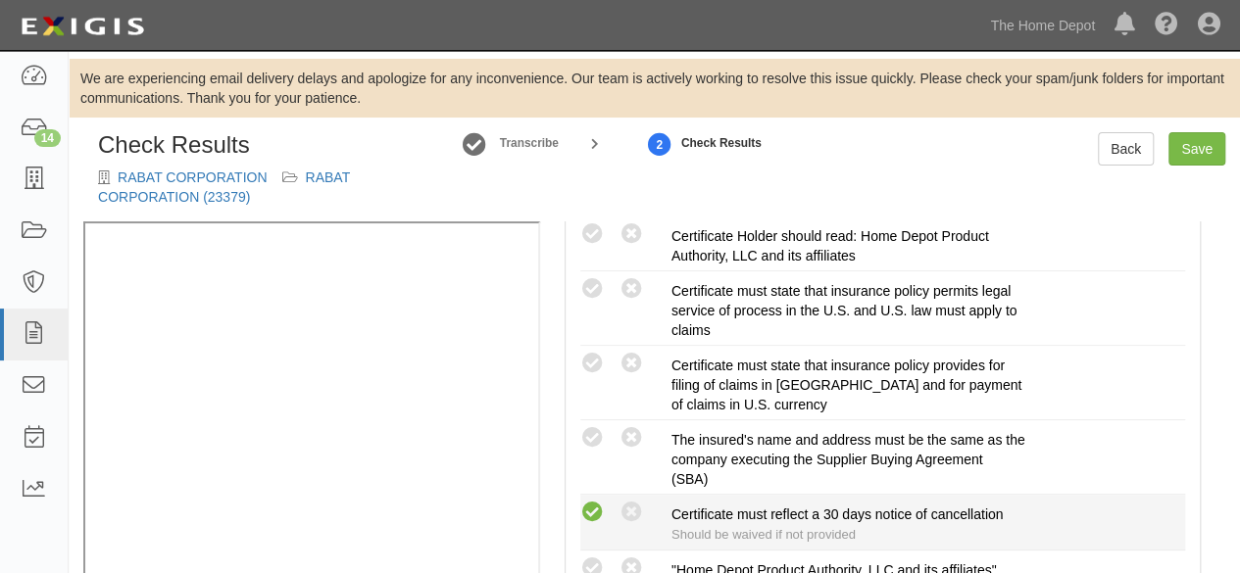
click at [590, 505] on icon at bounding box center [592, 513] width 25 height 25
radio input "true"
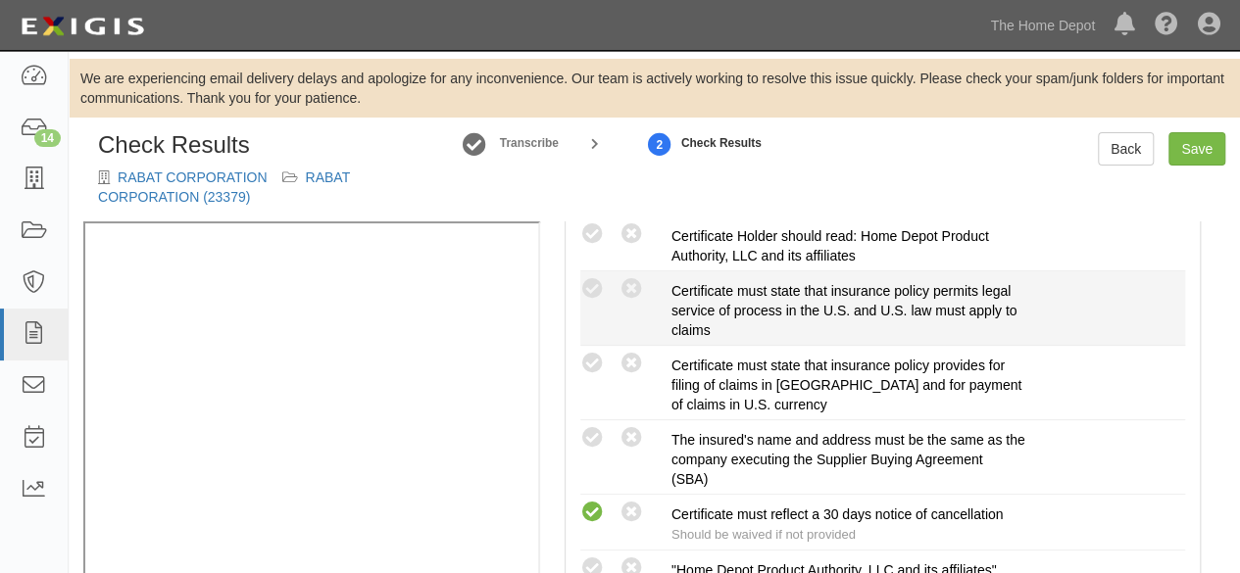
drag, startPoint x: 599, startPoint y: 363, endPoint x: 586, endPoint y: 302, distance: 62.1
click at [598, 362] on icon at bounding box center [592, 364] width 25 height 25
radio input "true"
click at [600, 281] on icon at bounding box center [592, 289] width 25 height 25
radio input "true"
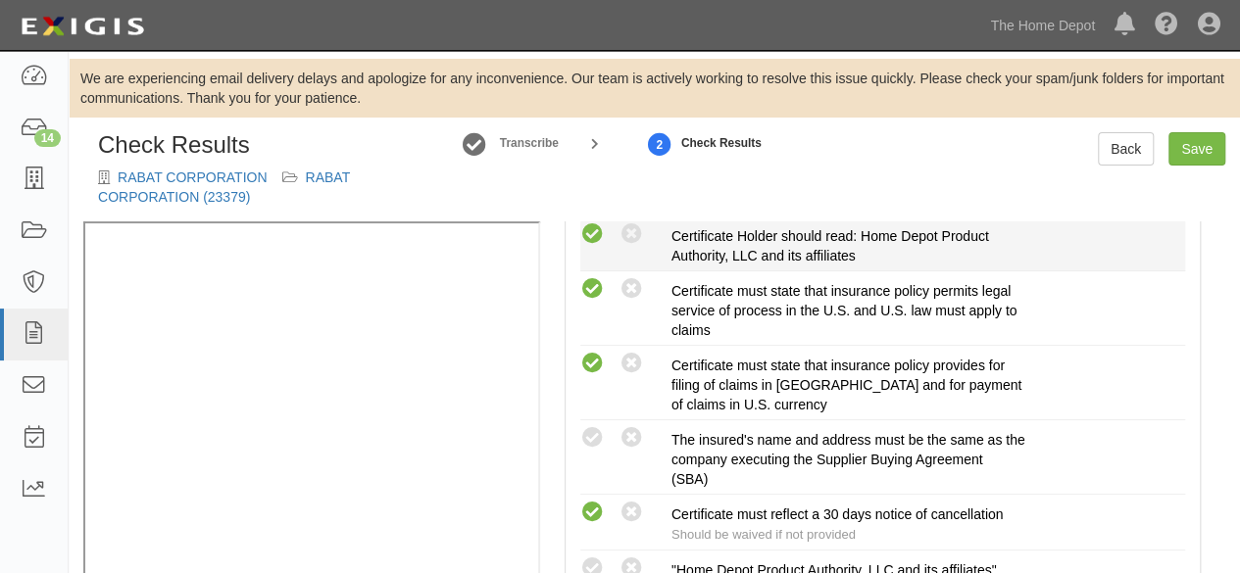
click at [600, 236] on icon at bounding box center [592, 235] width 25 height 25
radio input "true"
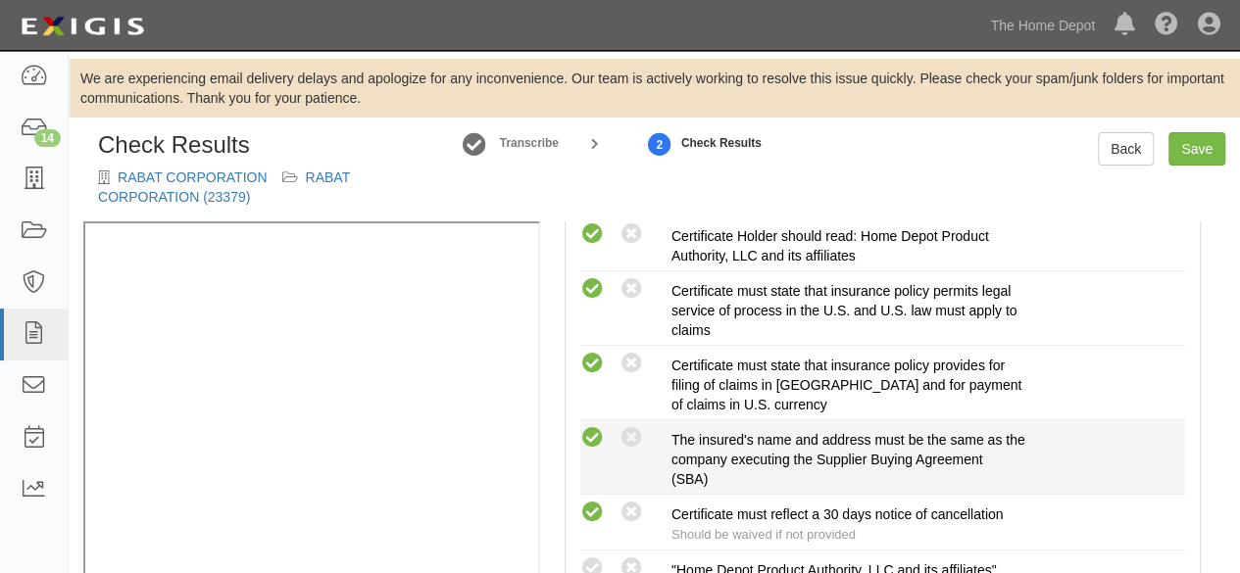
click at [601, 442] on icon at bounding box center [592, 438] width 25 height 25
radio input "true"
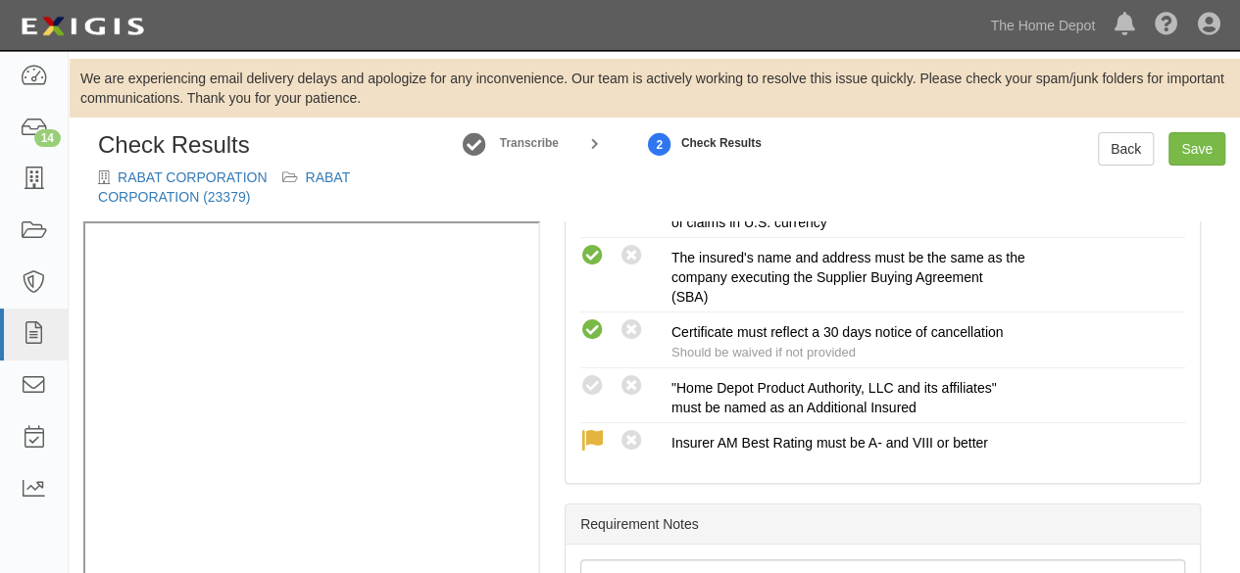
scroll to position [882, 0]
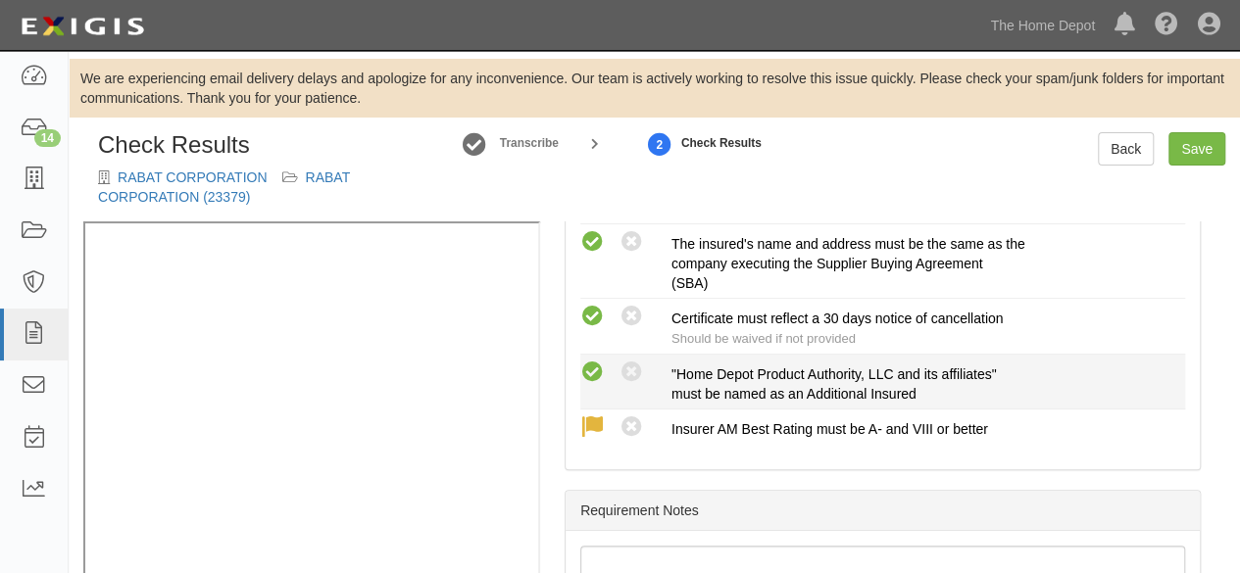
click at [592, 372] on icon at bounding box center [592, 373] width 25 height 25
radio input "true"
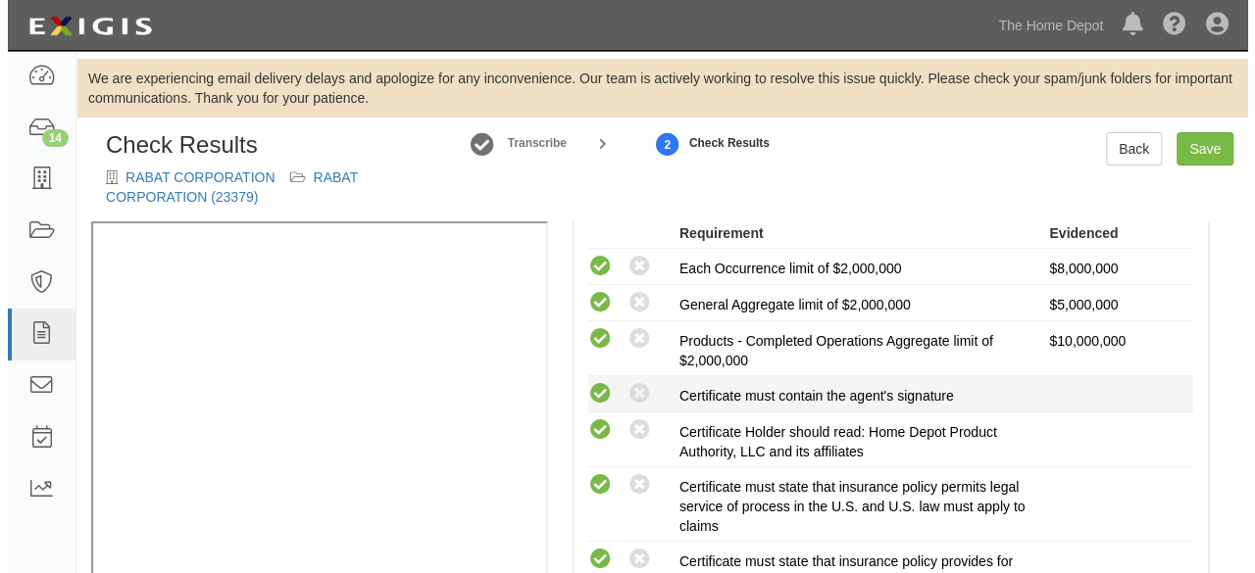
scroll to position [0, 0]
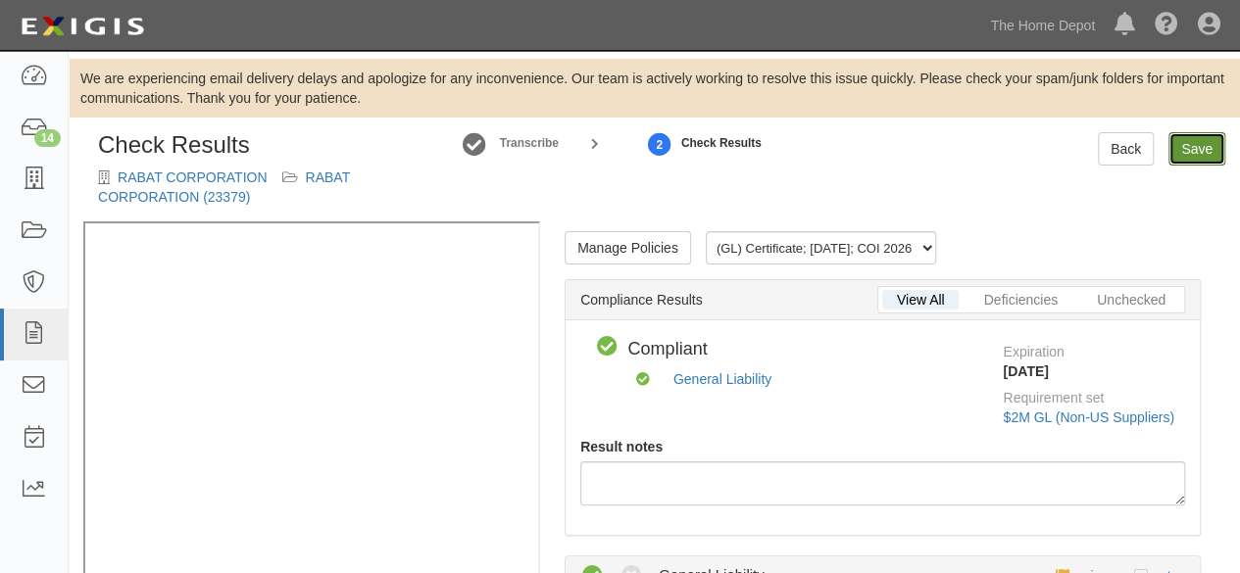
click at [1190, 158] on link "Save" at bounding box center [1196, 148] width 57 height 33
radio input "true"
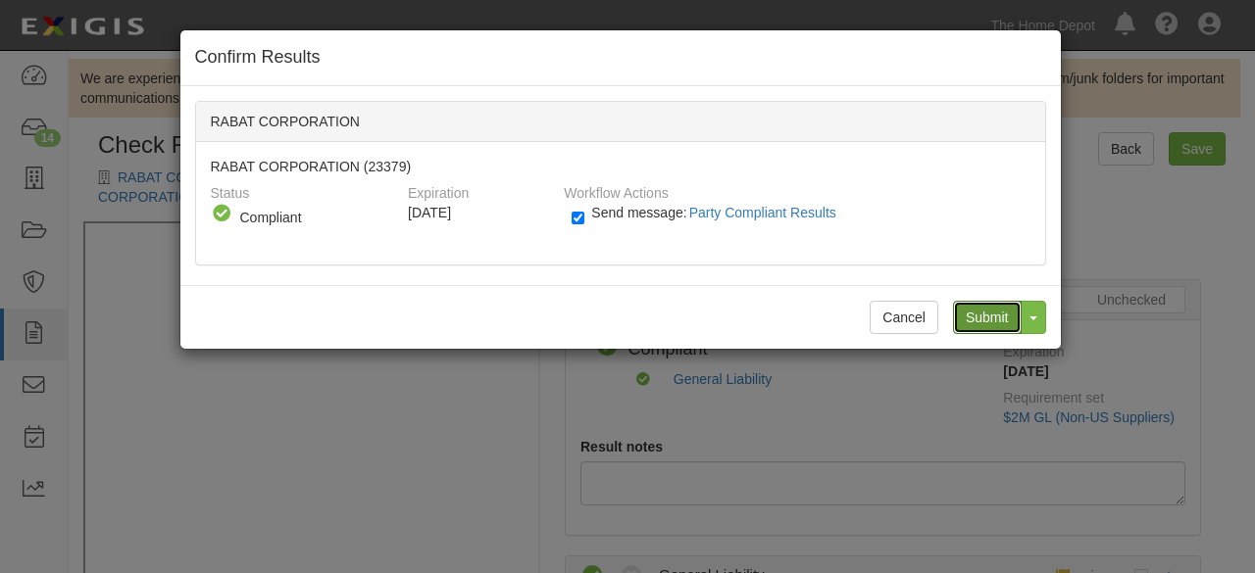
drag, startPoint x: 968, startPoint y: 316, endPoint x: 540, endPoint y: 174, distance: 451.0
click at [968, 315] on input "Submit" at bounding box center [987, 317] width 69 height 33
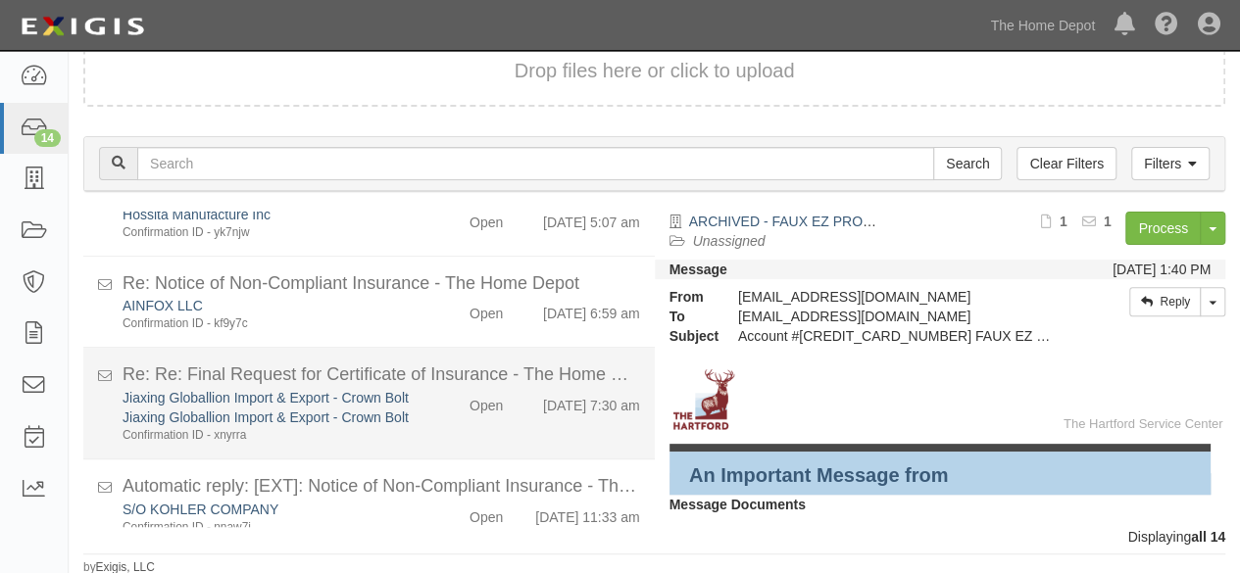
scroll to position [1011, 0]
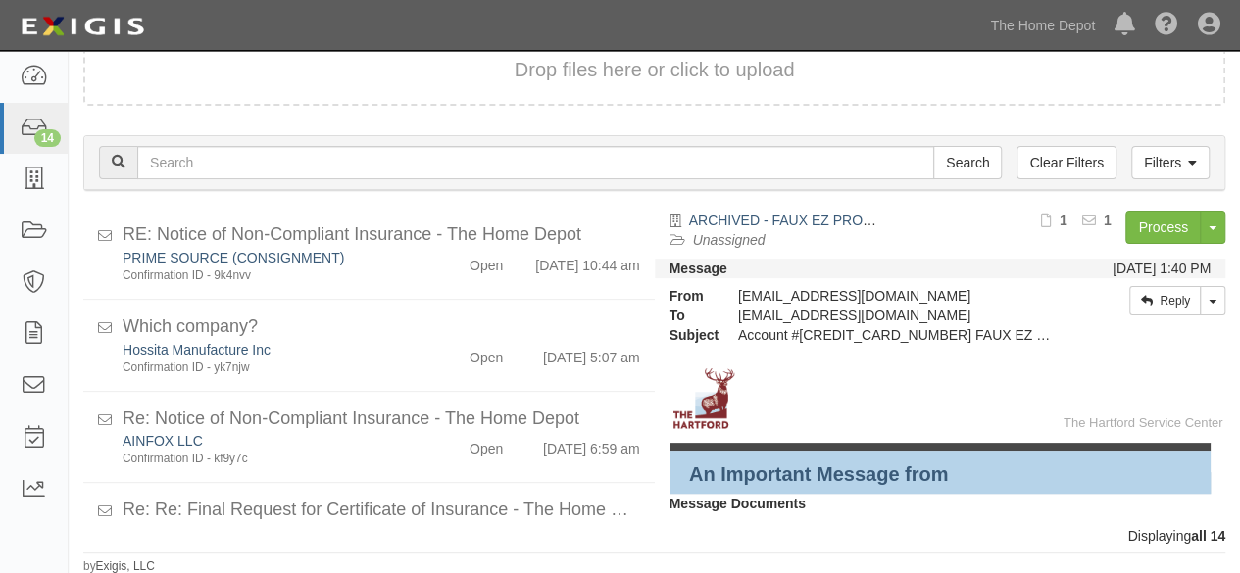
scroll to position [1011, 0]
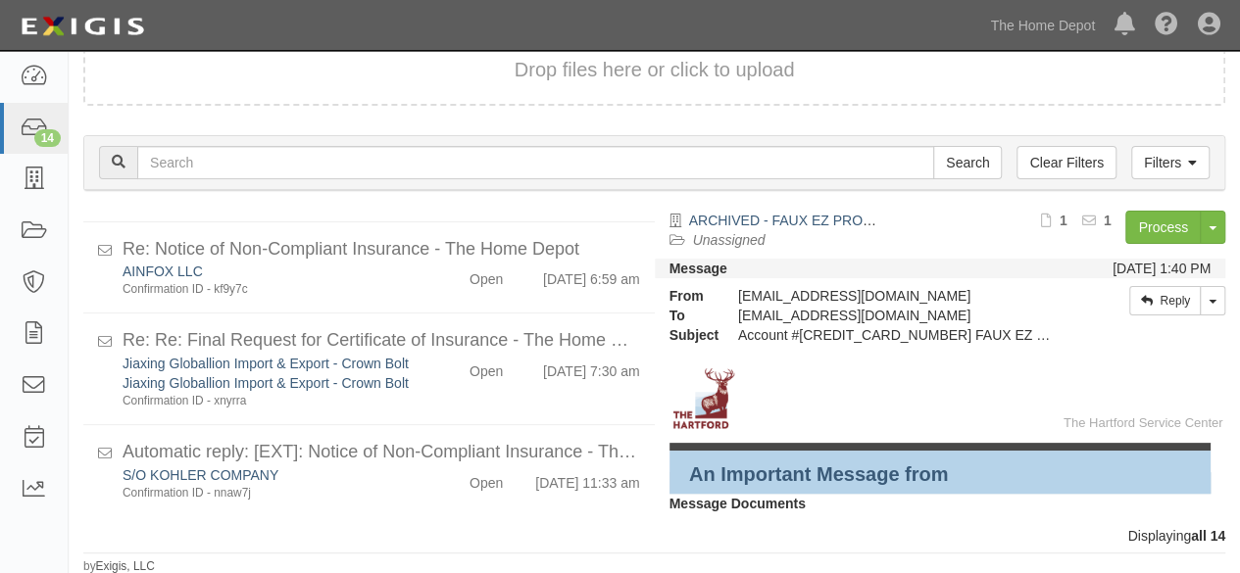
scroll to position [1011, 0]
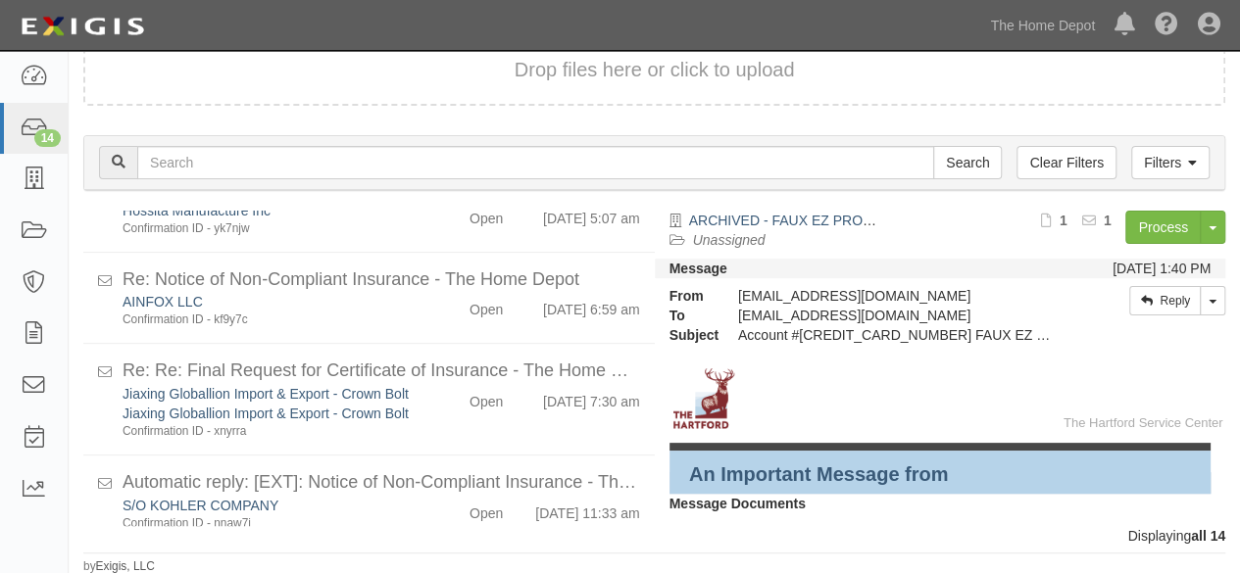
scroll to position [1011, 0]
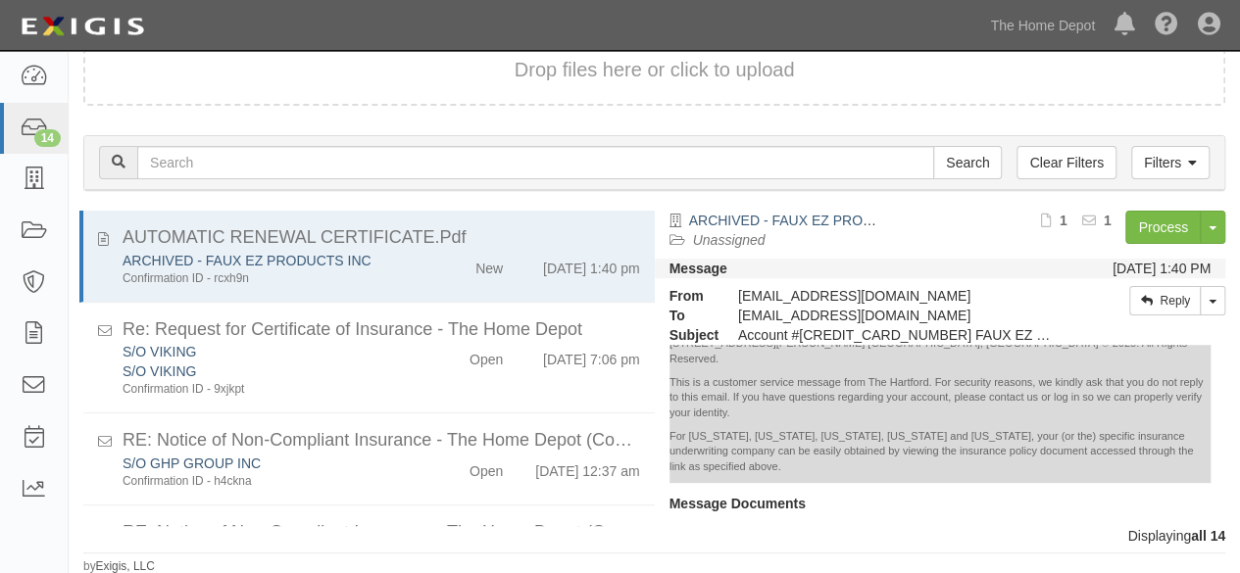
scroll to position [27, 0]
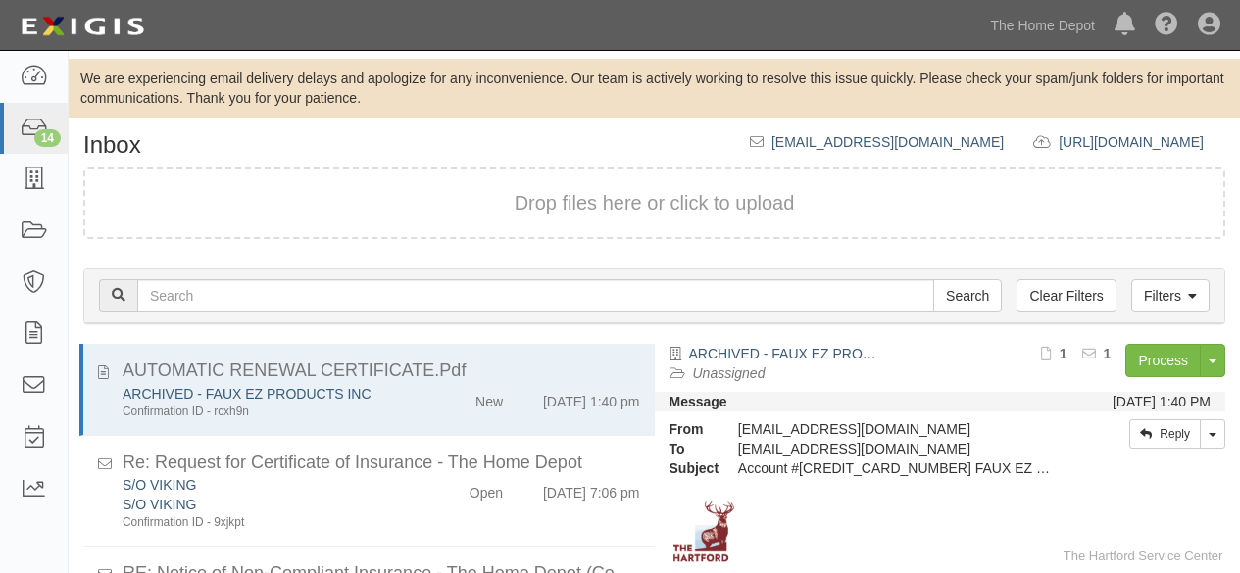
scroll to position [133, 0]
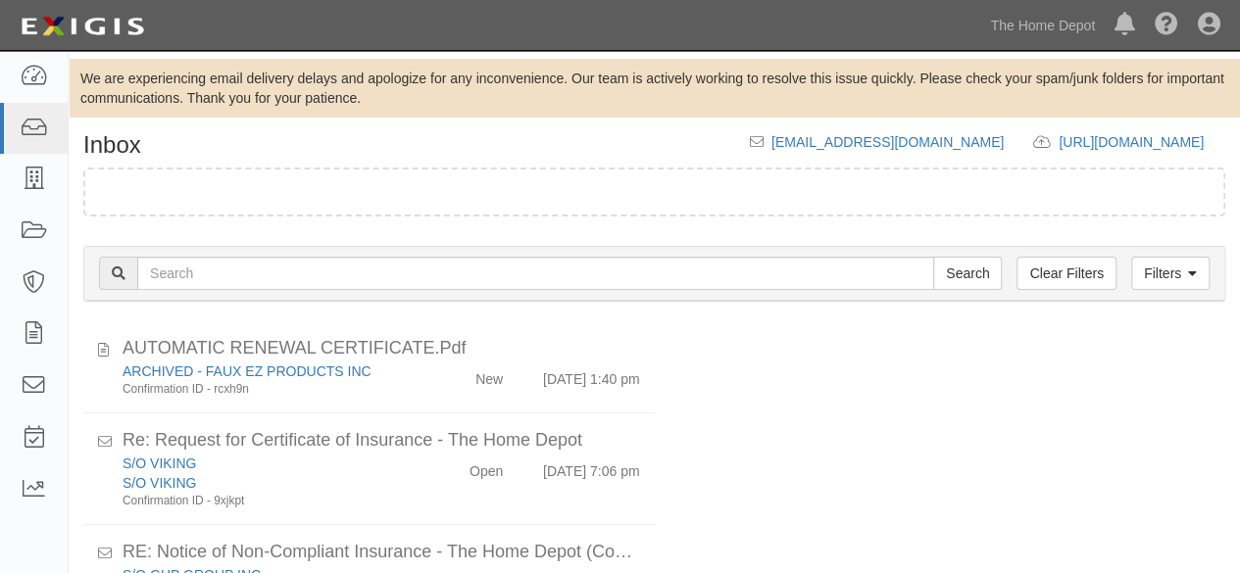
scroll to position [133, 0]
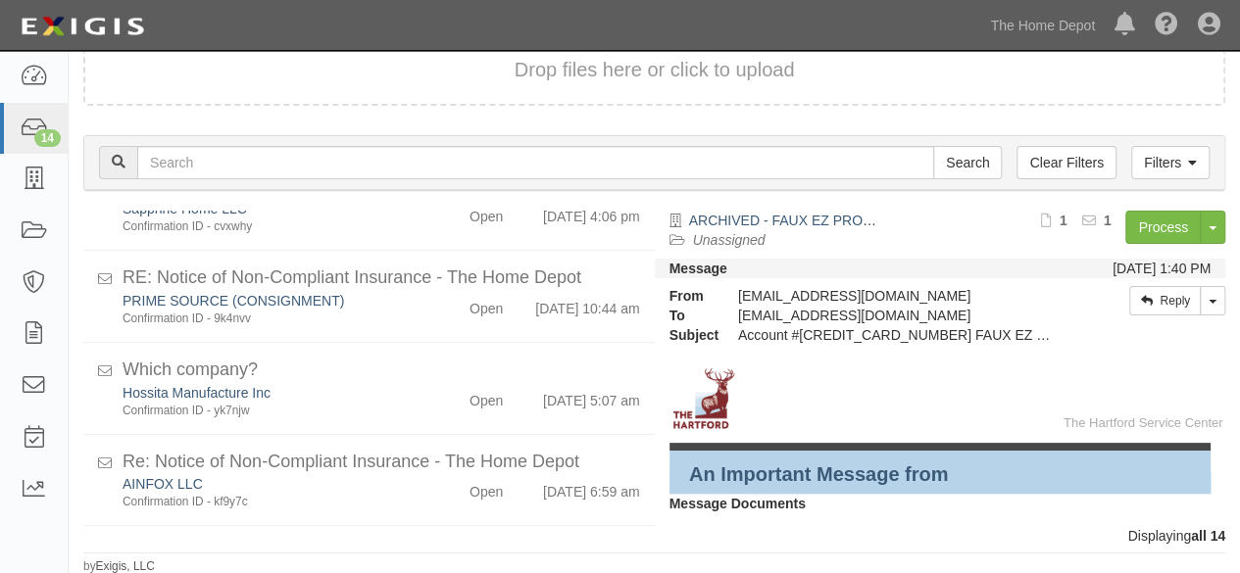
scroll to position [1011, 0]
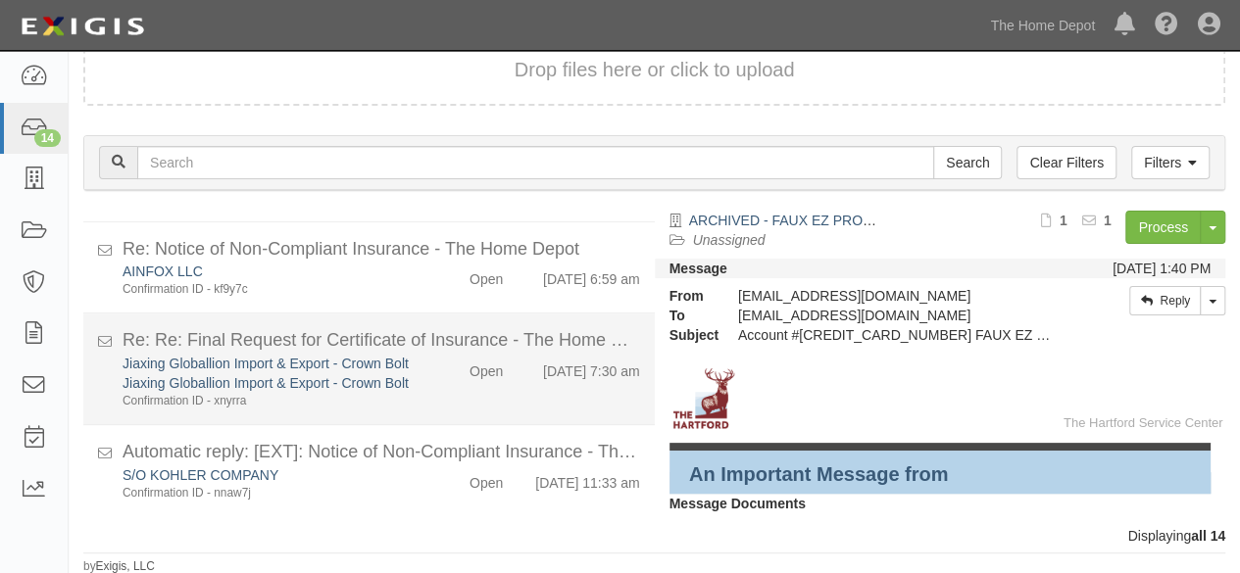
scroll to position [981, 0]
click at [437, 412] on div "Jiaxing Globallion Import & Export - Crown Bolt Jiaxing Globallion Import & Exp…" at bounding box center [381, 384] width 547 height 56
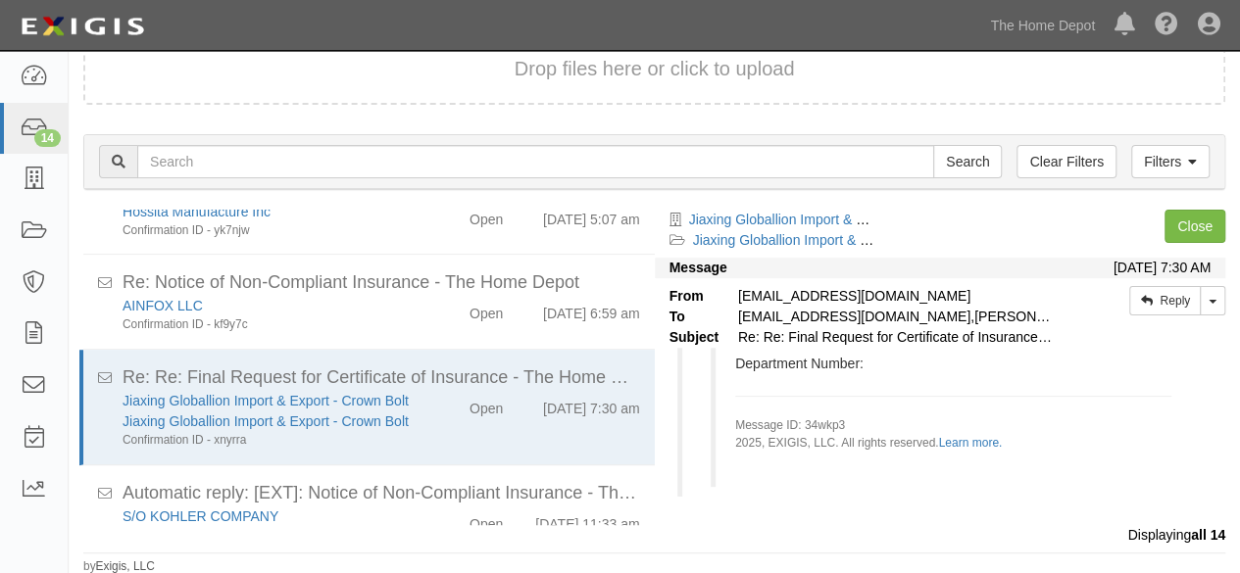
scroll to position [138, 0]
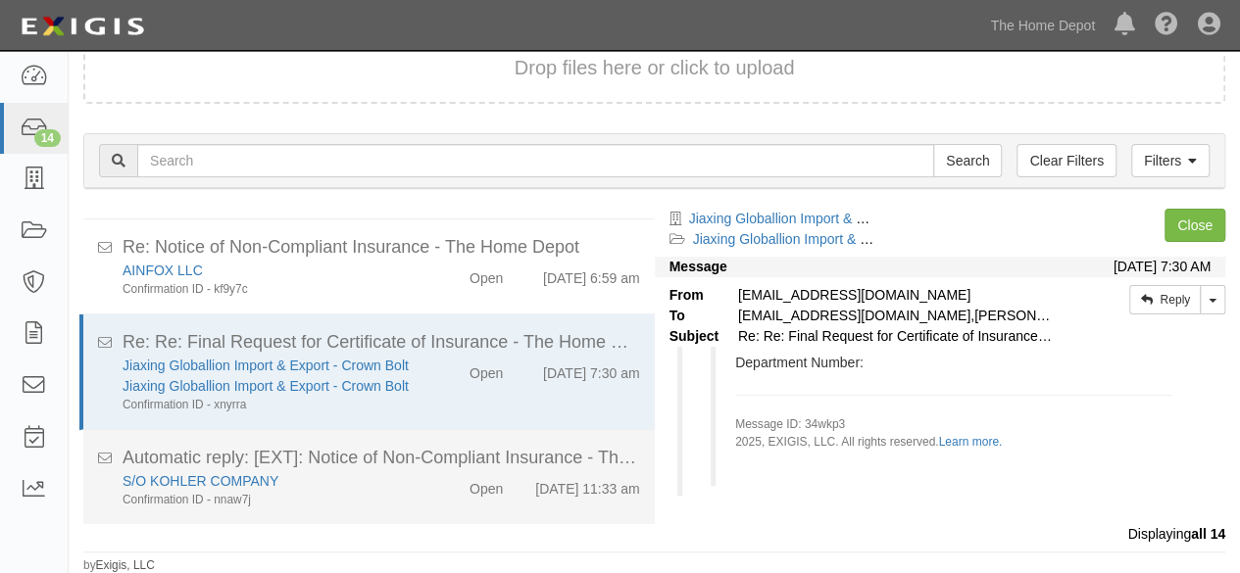
click at [433, 494] on div "S/O KOHLER COMPANY Confirmation ID - nnaw7j Open [DATE] 11:33 am" at bounding box center [381, 490] width 547 height 38
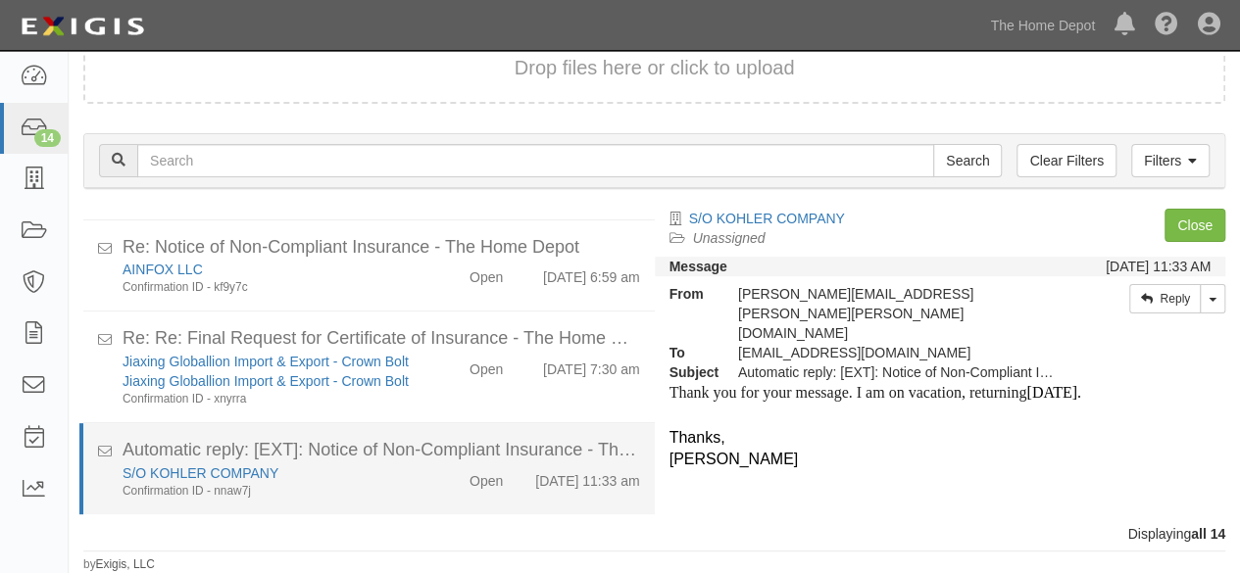
scroll to position [133, 0]
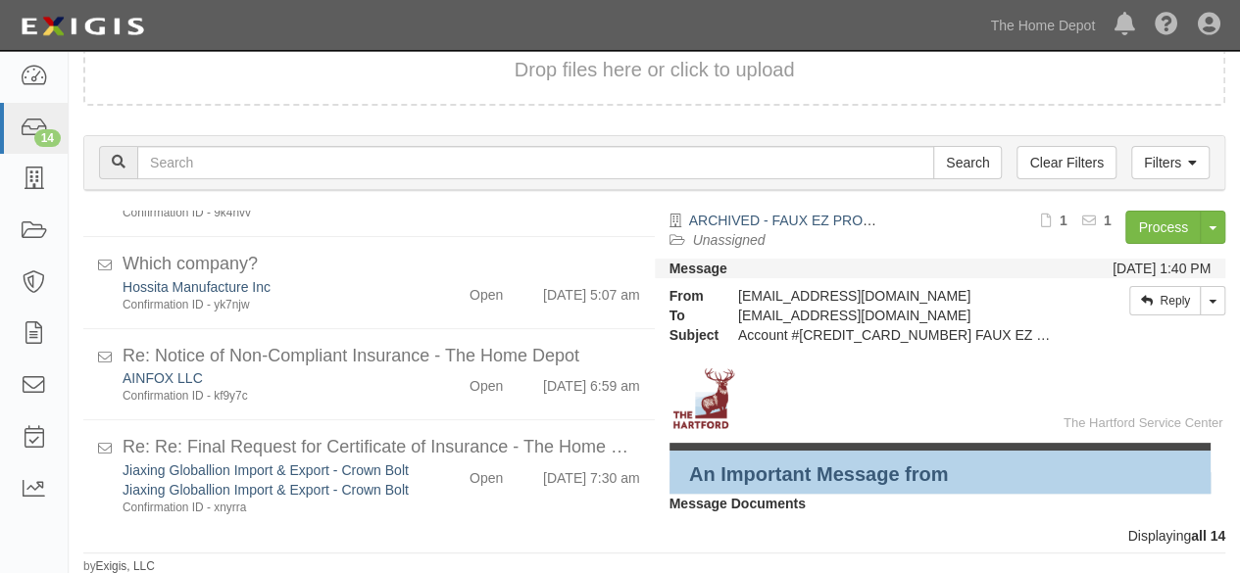
scroll to position [1011, 0]
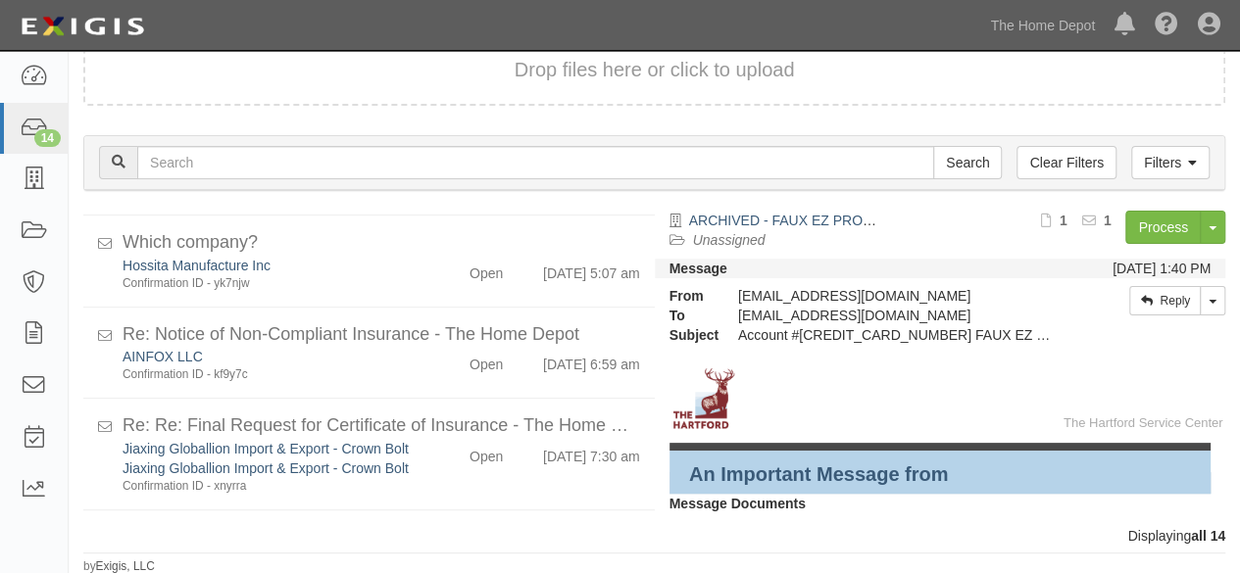
scroll to position [1011, 0]
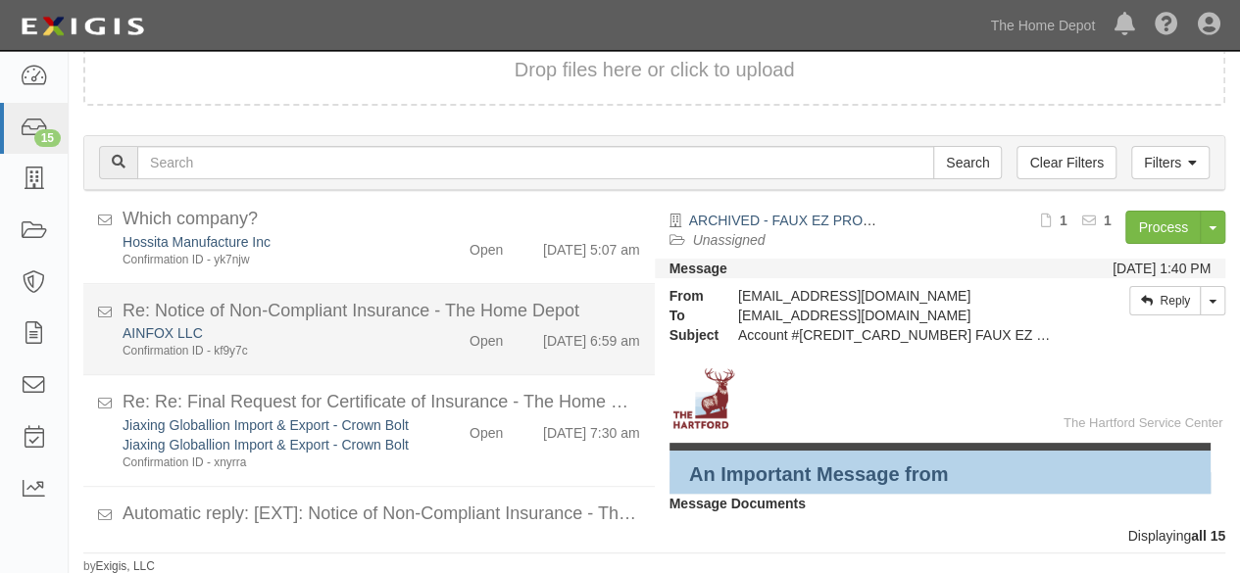
scroll to position [1121, 0]
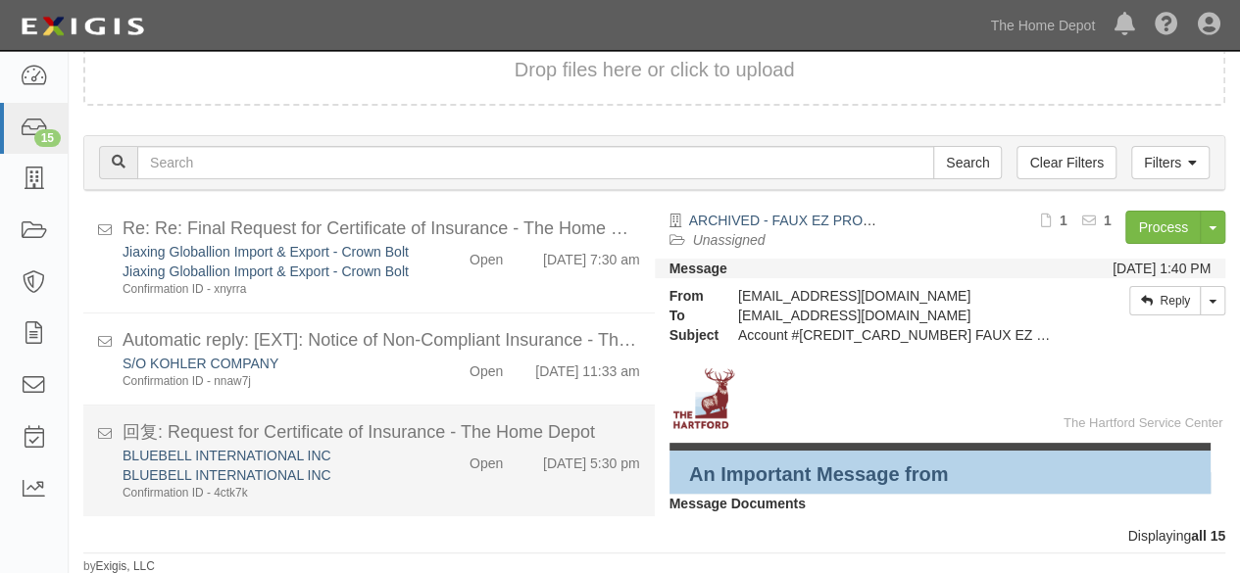
click at [369, 481] on div "BLUEBELL INTERNATIONAL INC" at bounding box center [267, 476] width 289 height 20
